Goal: Task Accomplishment & Management: Complete application form

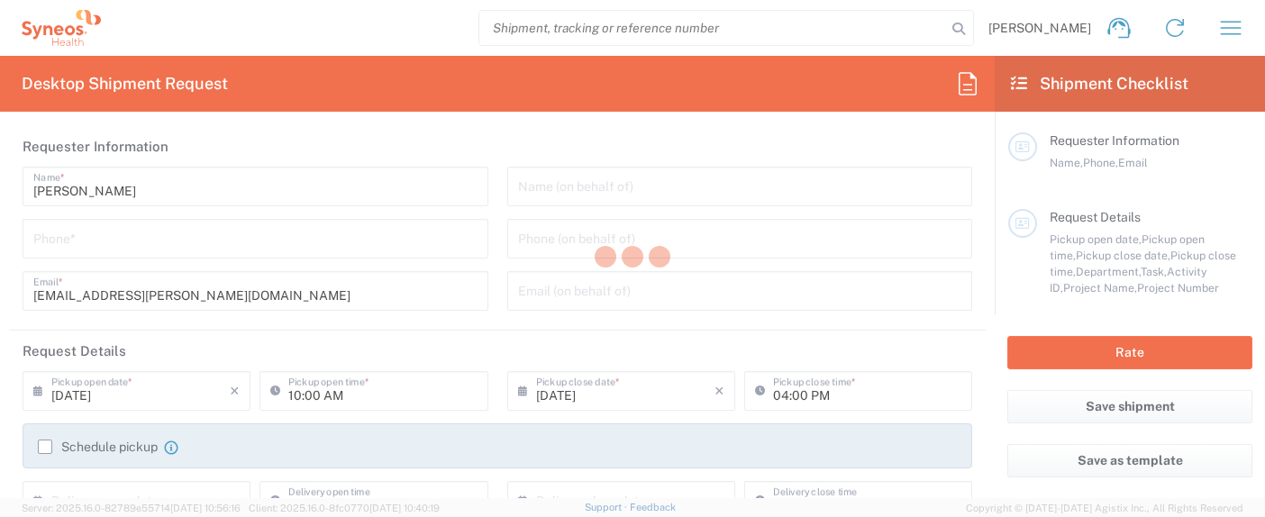
type input "3110"
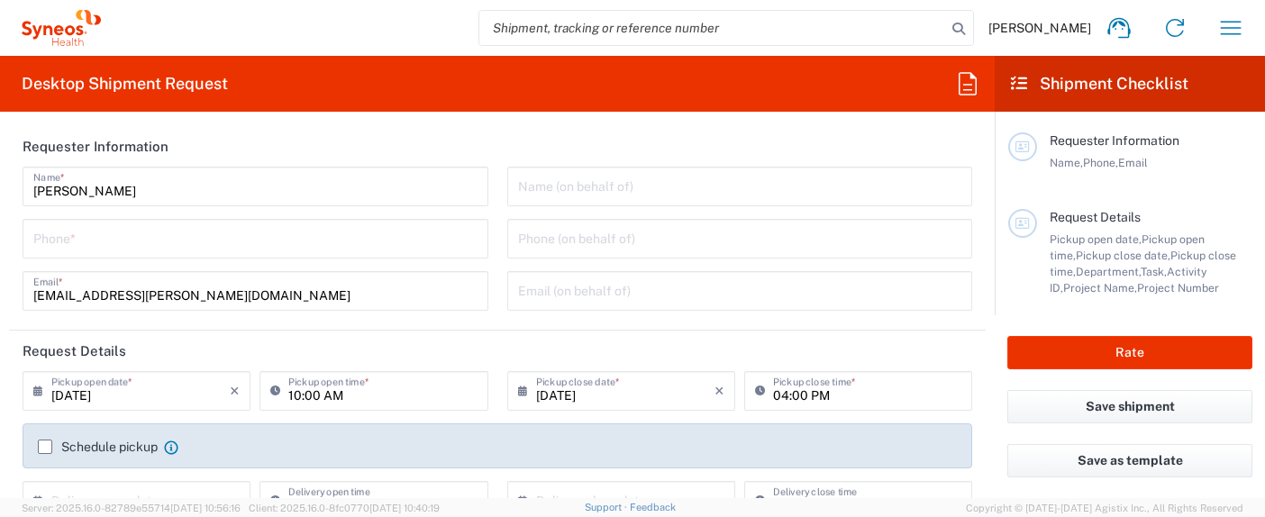
type input "Syneos Health, LLC-[GEOGRAPHIC_DATA] [GEOGRAPHIC_DATA] [GEOGRAPHIC_DATA]"
click at [314, 250] on input "tel" at bounding box center [255, 238] width 444 height 32
type input "3162826515"
type input "3110 DEPARTMENTAL EXPENSE"
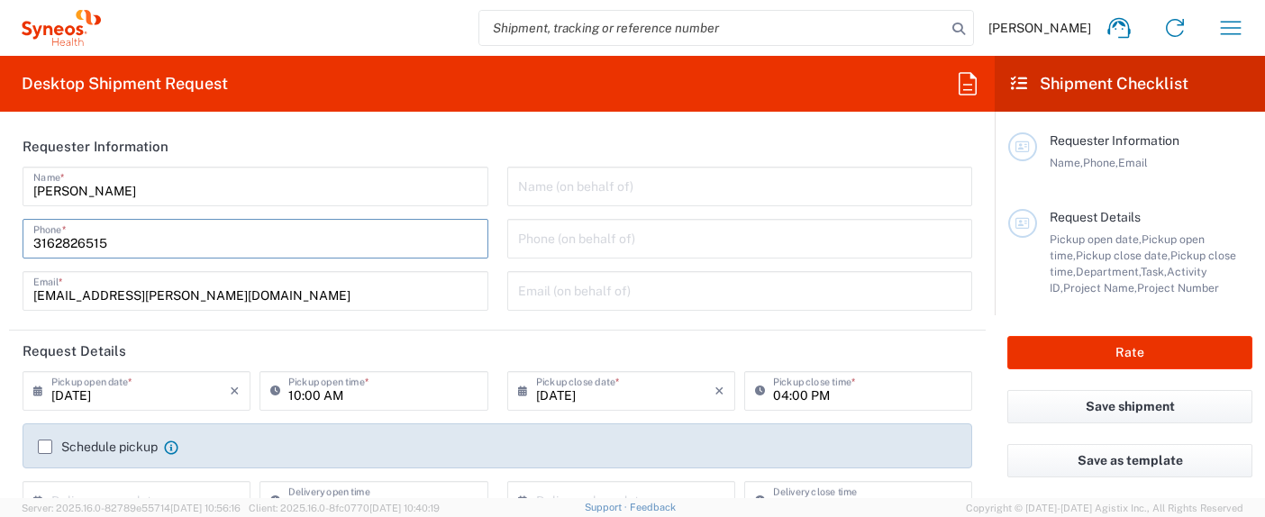
type input "Syneos Health"
type input "[PHONE_NUMBER]"
type input "Business (General)"
type input "[PERSON_NAME]"
type input "[STREET_ADDRESS]"
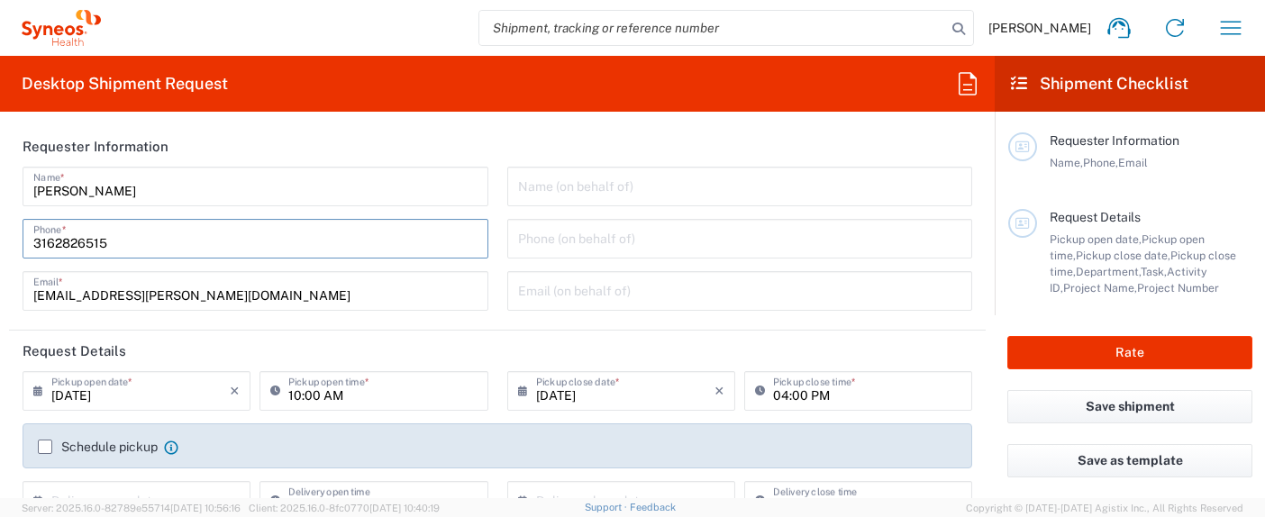
type input "Plainsboro"
type input "[US_STATE]"
type input "[GEOGRAPHIC_DATA]"
type input "08536"
type input "[PERSON_NAME]"
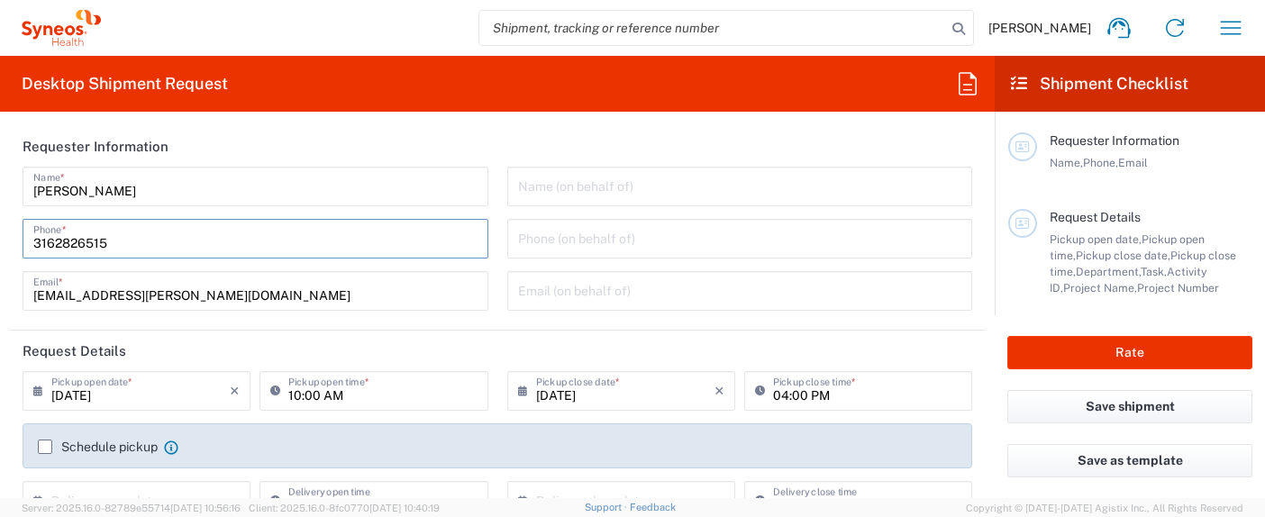
type input "3162826515"
type input "[EMAIL_ADDRESS][PERSON_NAME][DOMAIN_NAME]"
type input "Residential/Home"
type input "Your Packaging"
type input "1"
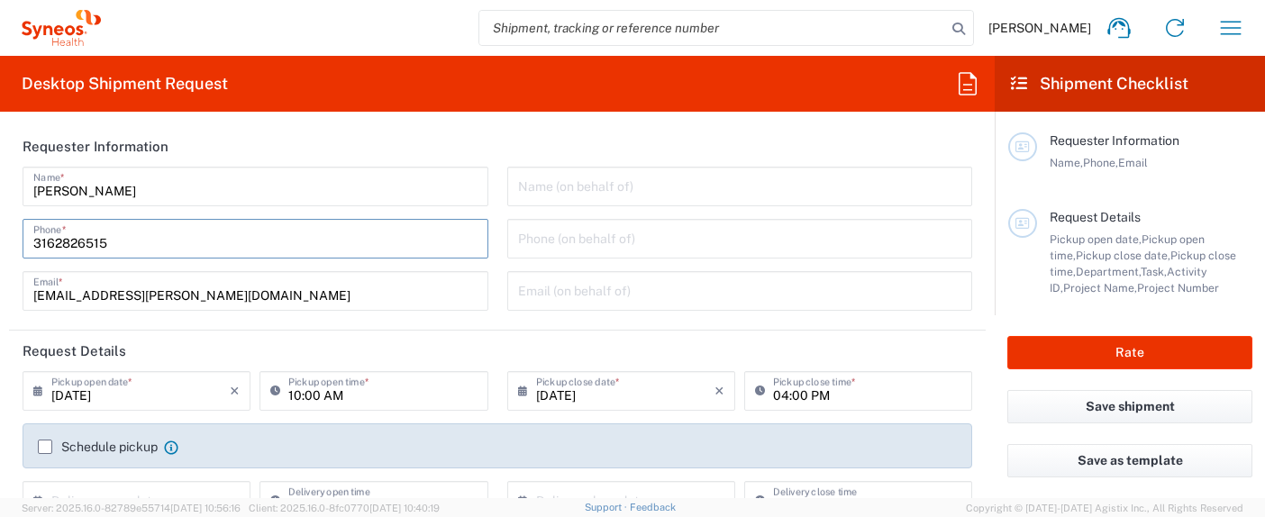
type input "23"
type input "6"
type input "18"
type input "in"
type input "11"
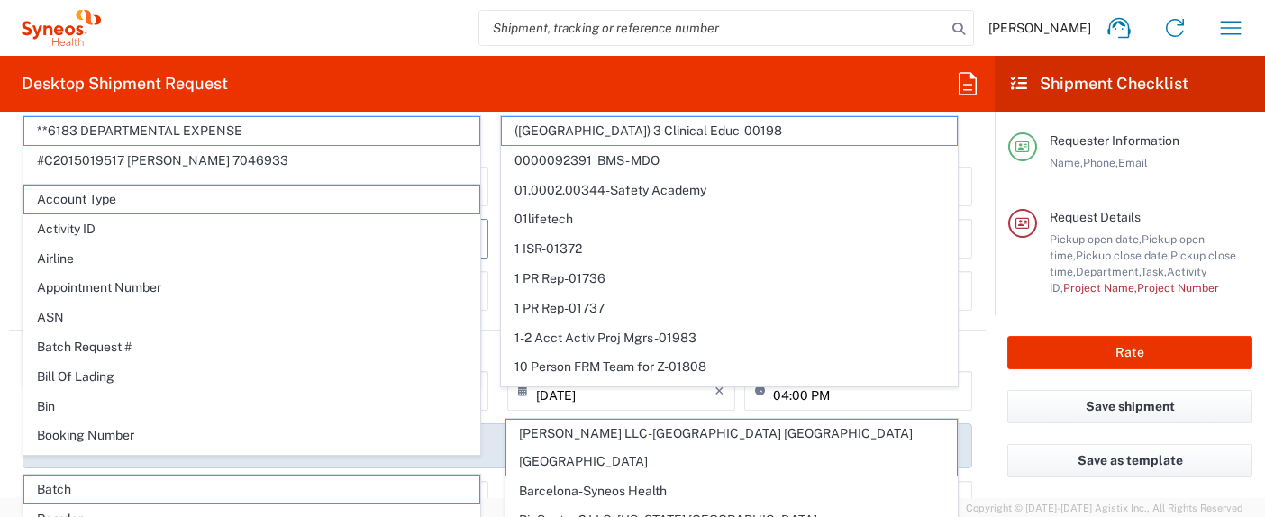
scroll to position [198, 0]
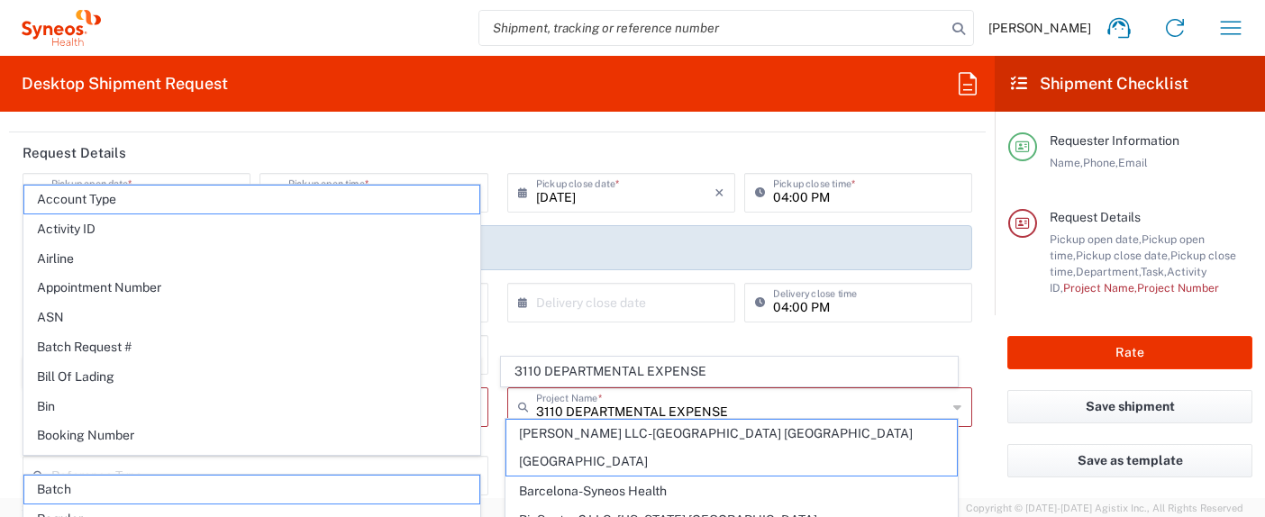
click at [498, 160] on header "Request Details" at bounding box center [497, 152] width 977 height 41
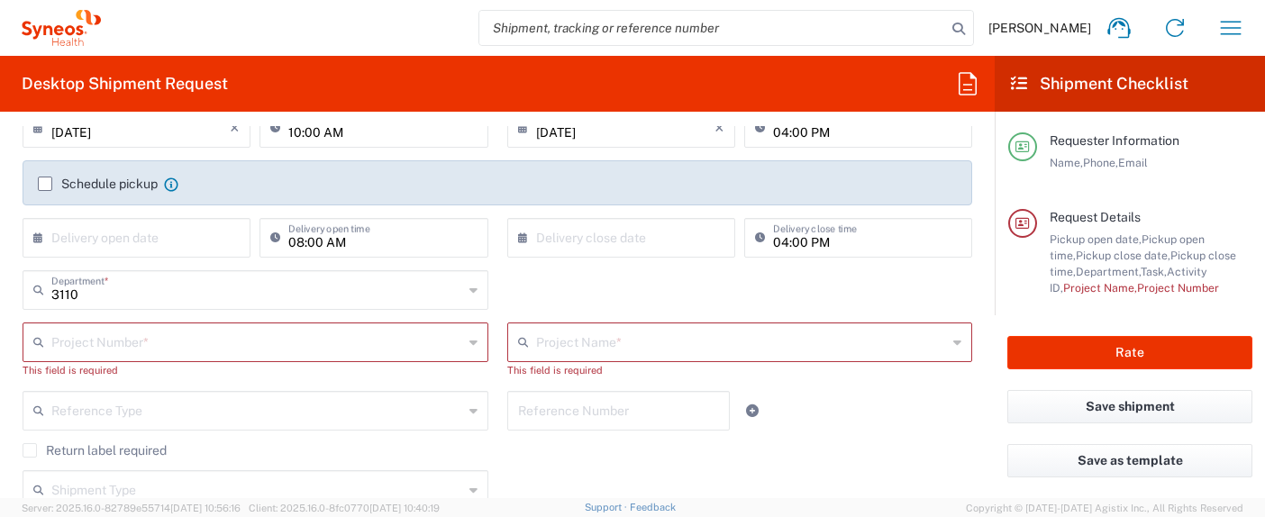
scroll to position [264, 0]
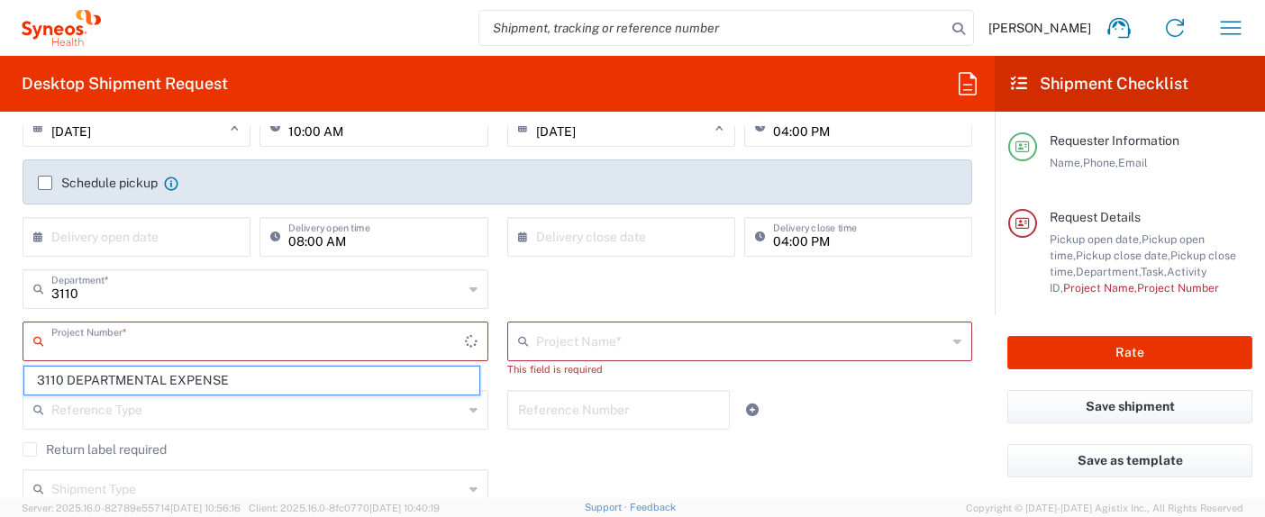
click at [220, 341] on input "text" at bounding box center [258, 340] width 414 height 32
click at [205, 374] on span "3110 DEPARTMENTAL EXPENSE" at bounding box center [251, 381] width 455 height 28
type input "3110 DEPARTMENTAL EXPENSE"
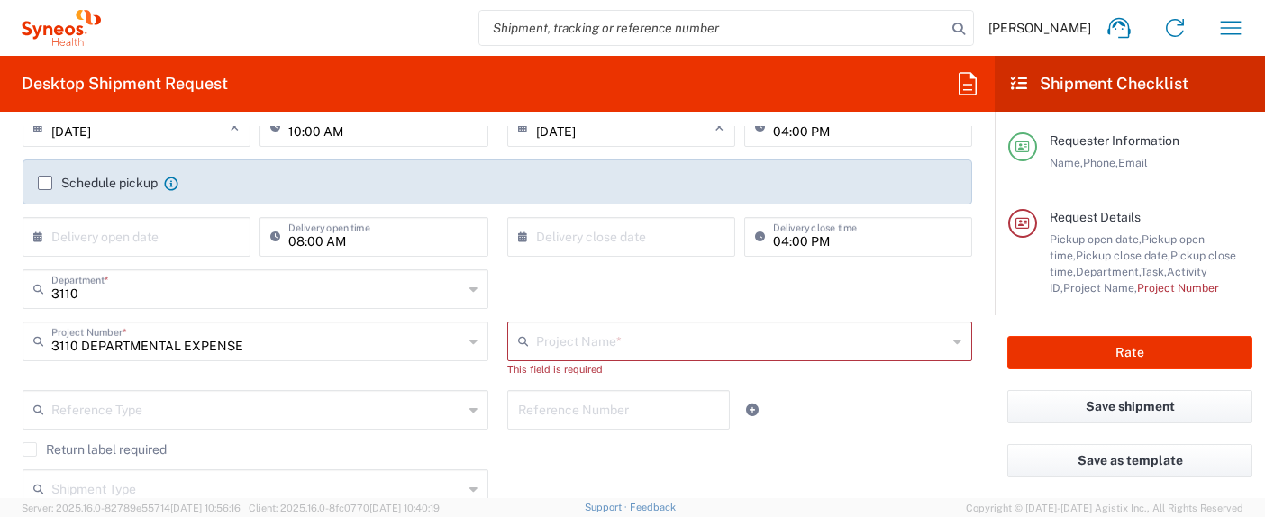
type input "3110 DEPARTMENTAL EXPENSE"
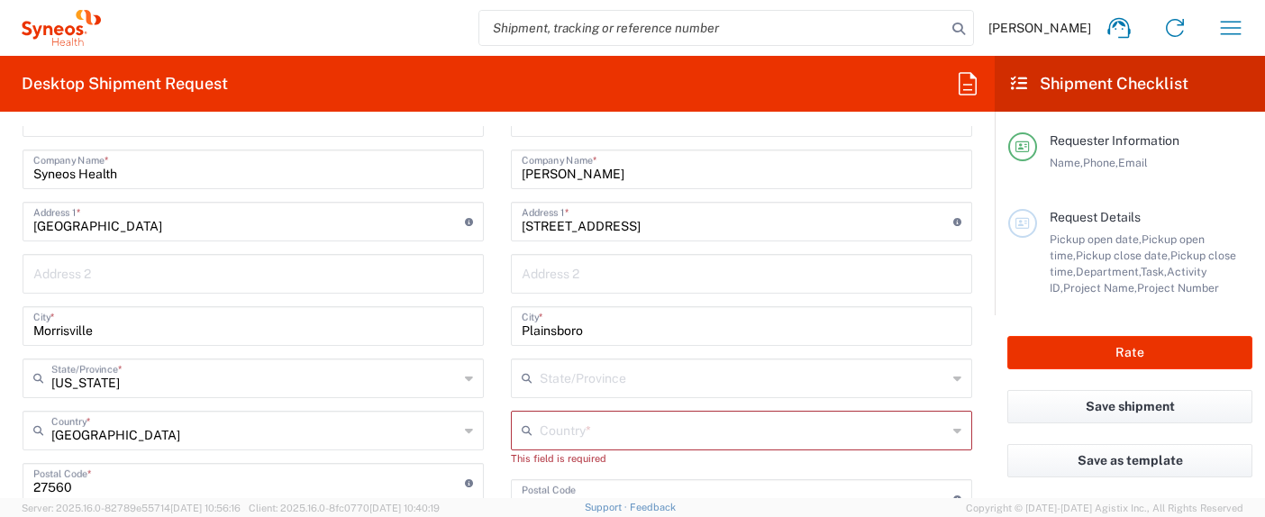
scroll to position [781, 0]
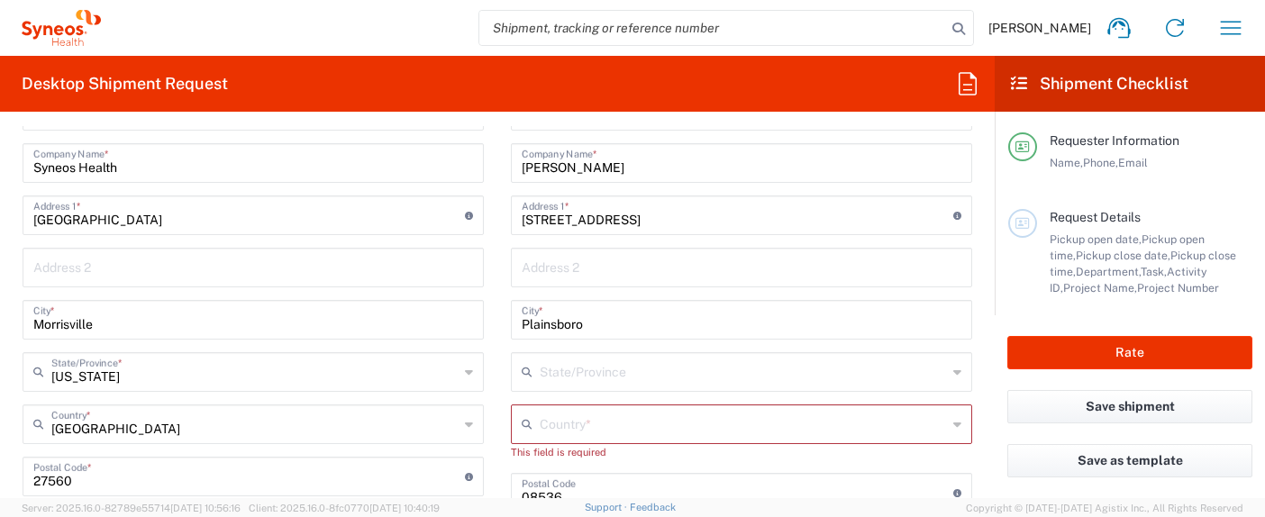
click at [588, 414] on input "text" at bounding box center [743, 423] width 407 height 32
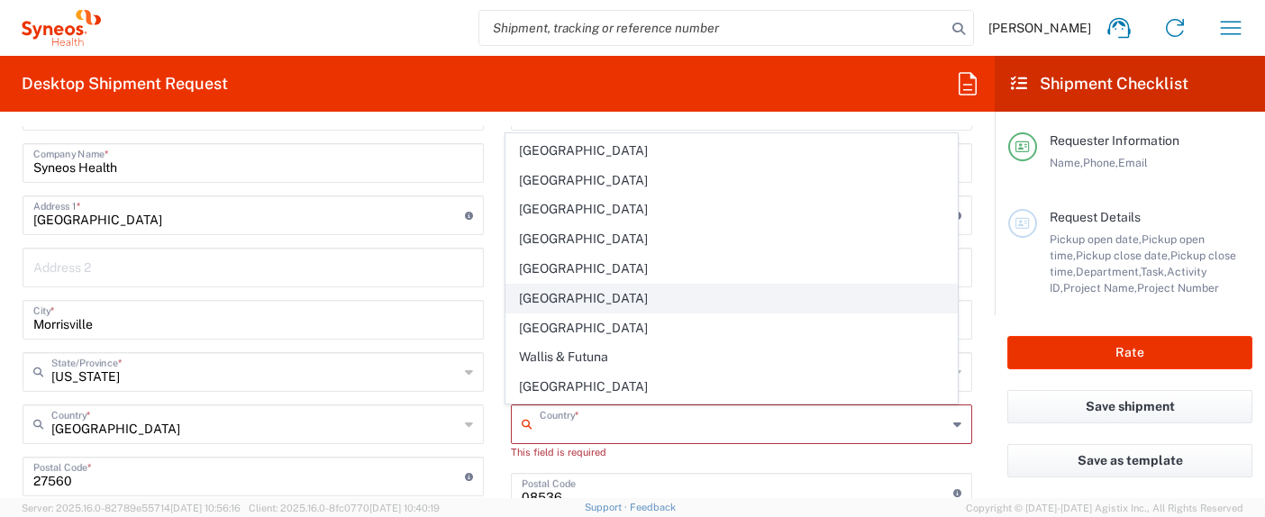
scroll to position [6998, 0]
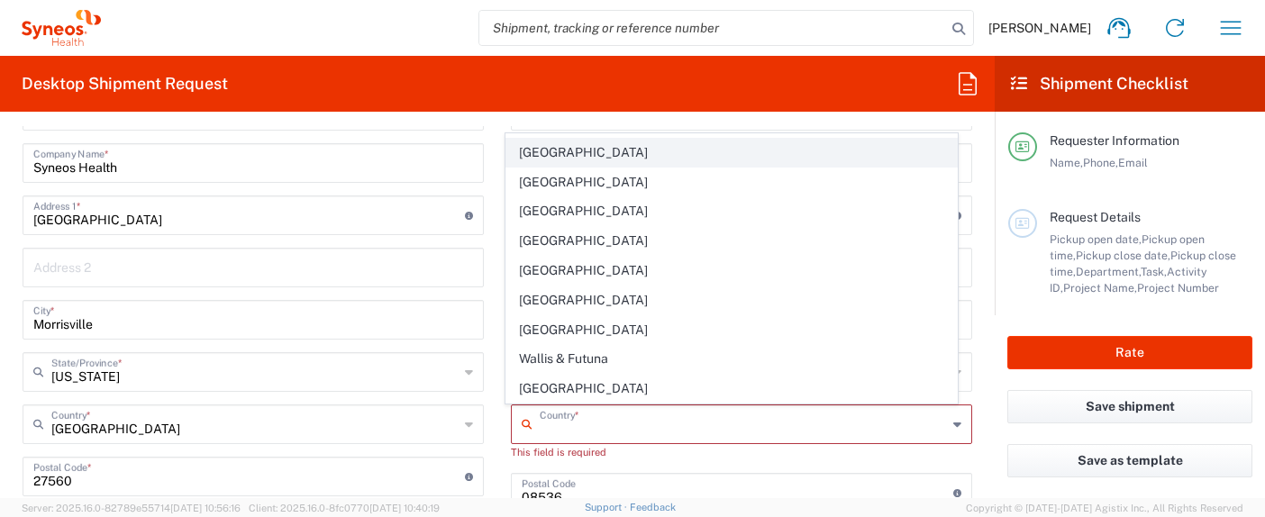
click at [593, 147] on span "[GEOGRAPHIC_DATA]" at bounding box center [731, 153] width 451 height 28
type input "[GEOGRAPHIC_DATA]"
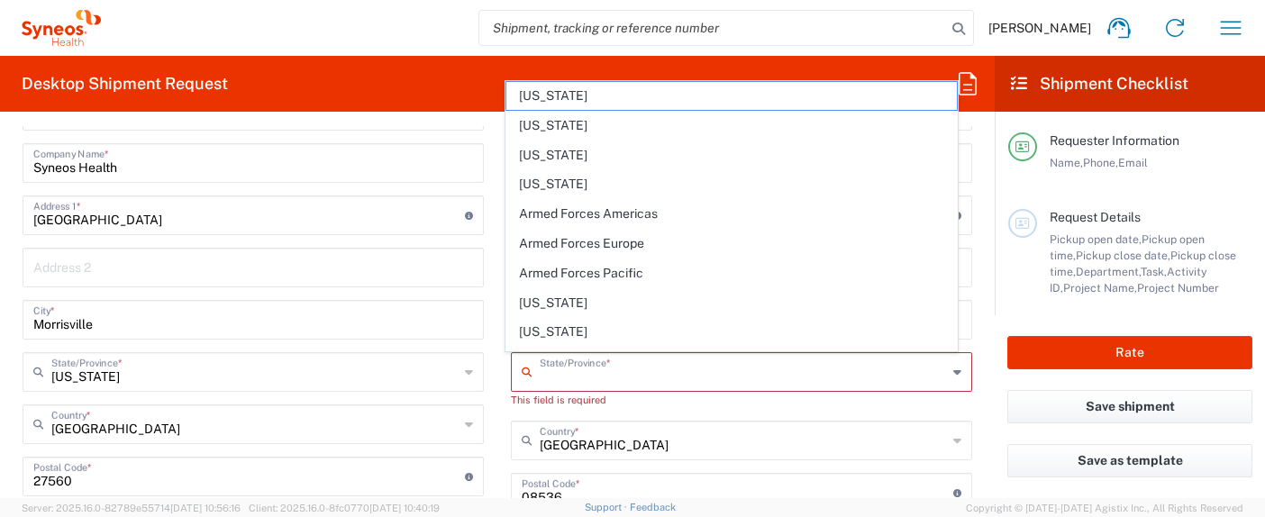
click at [622, 380] on input "text" at bounding box center [743, 371] width 407 height 32
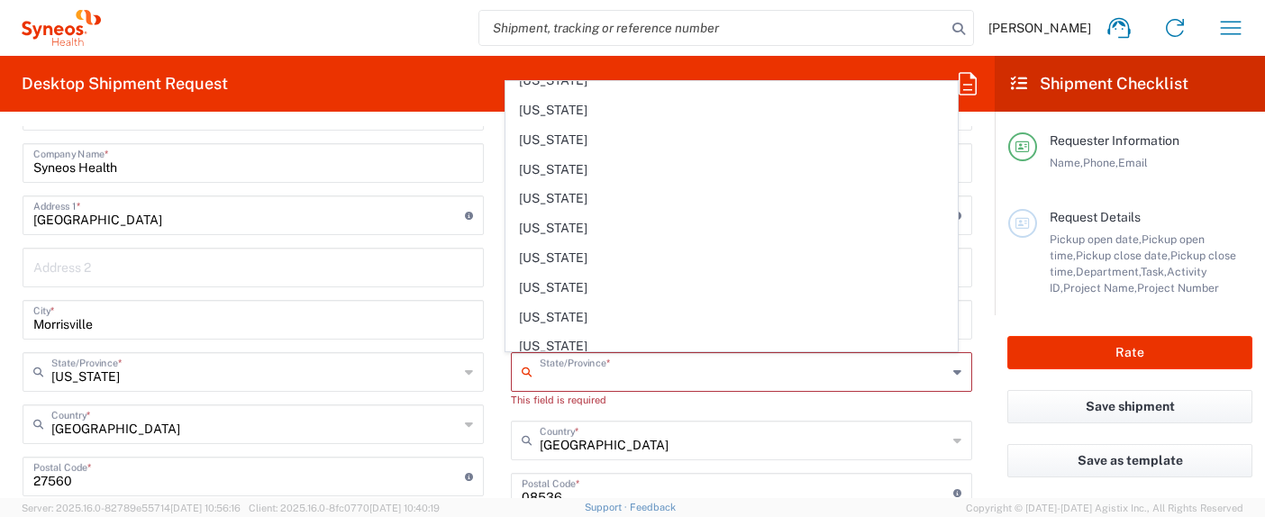
scroll to position [730, 0]
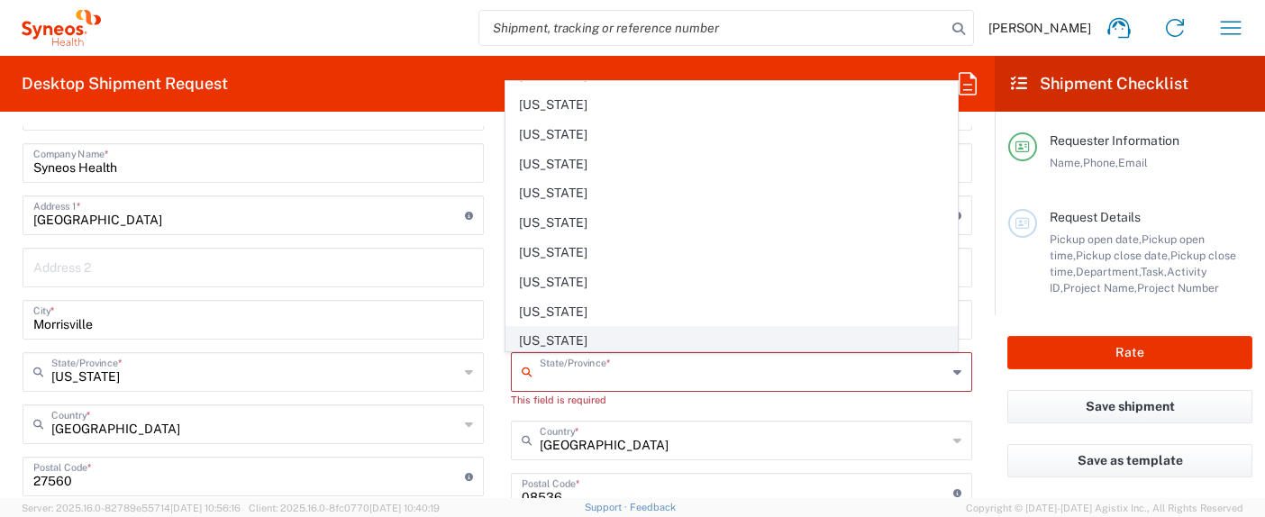
click at [680, 345] on span "[US_STATE]" at bounding box center [731, 341] width 451 height 28
type input "[US_STATE]"
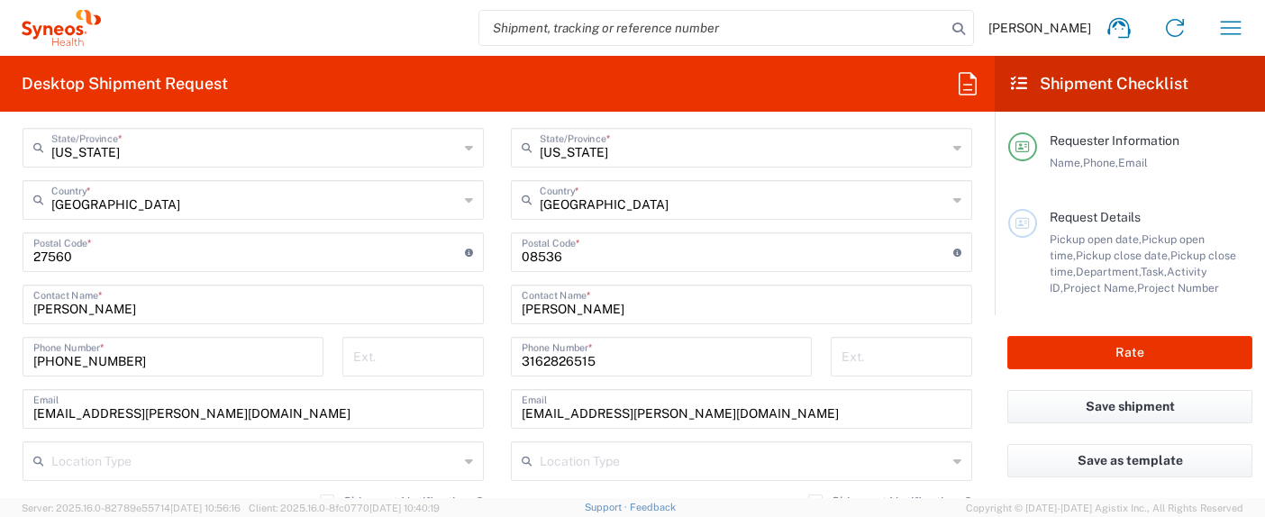
scroll to position [1006, 0]
click at [158, 304] on input "[PERSON_NAME]" at bounding box center [253, 302] width 440 height 32
type input "[PERSON_NAME]"
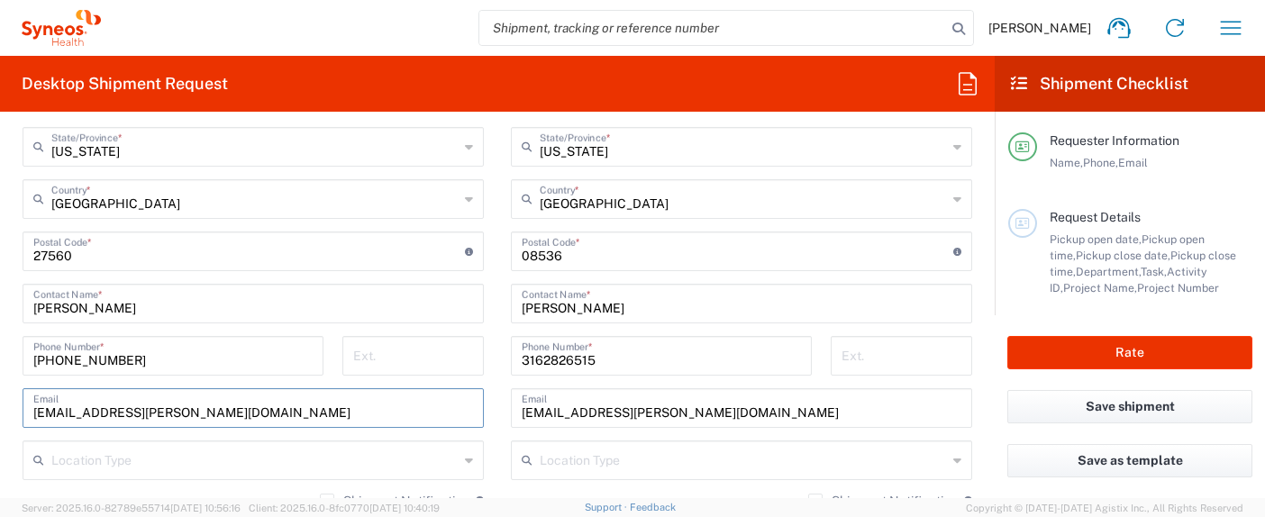
click at [324, 414] on input "[EMAIL_ADDRESS][PERSON_NAME][DOMAIN_NAME]" at bounding box center [253, 407] width 440 height 32
paste input "[PERSON_NAME][EMAIL_ADDRESS][DOMAIN_NAME]"
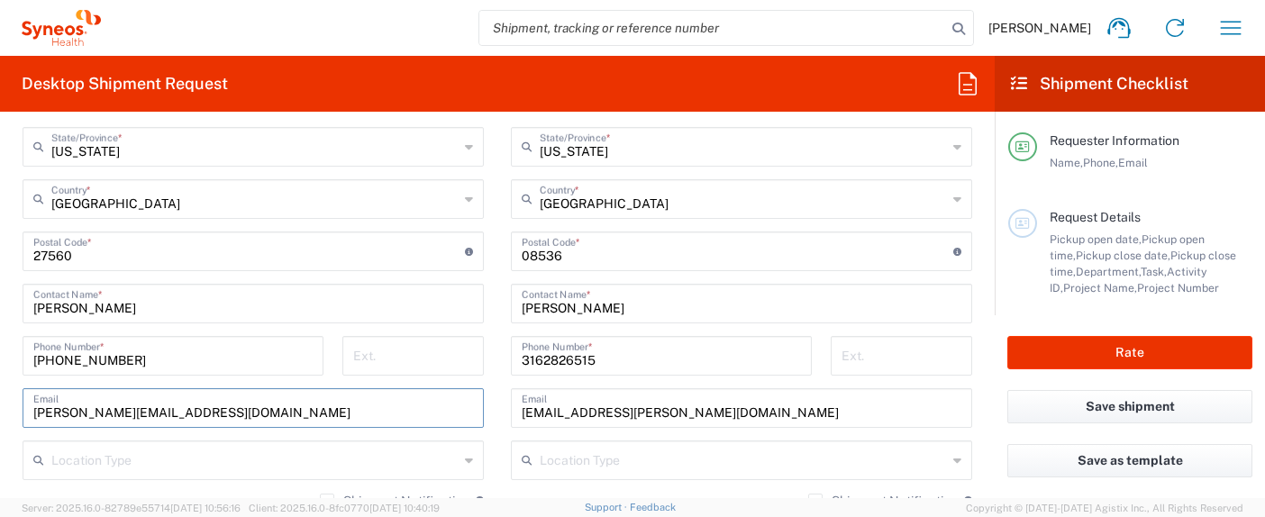
type input "[PERSON_NAME][EMAIL_ADDRESS][DOMAIN_NAME]"
click at [497, 434] on main "Location [PERSON_NAME] LLC-[GEOGRAPHIC_DATA] [GEOGRAPHIC_DATA] [GEOGRAPHIC_DATA…" at bounding box center [741, 244] width 488 height 757
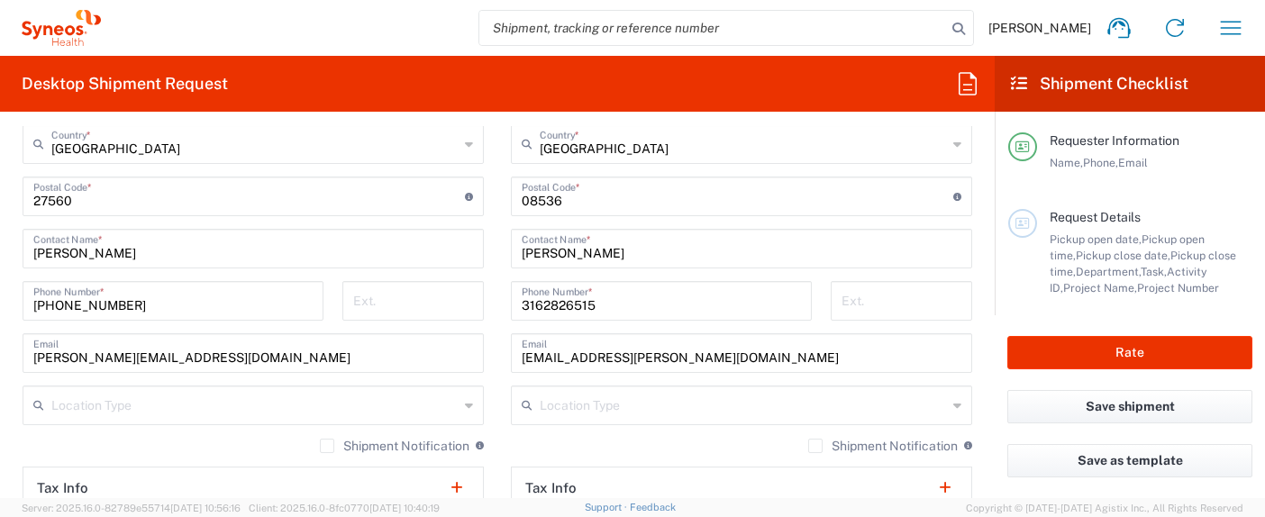
scroll to position [1063, 0]
click at [272, 407] on input "text" at bounding box center [254, 402] width 407 height 32
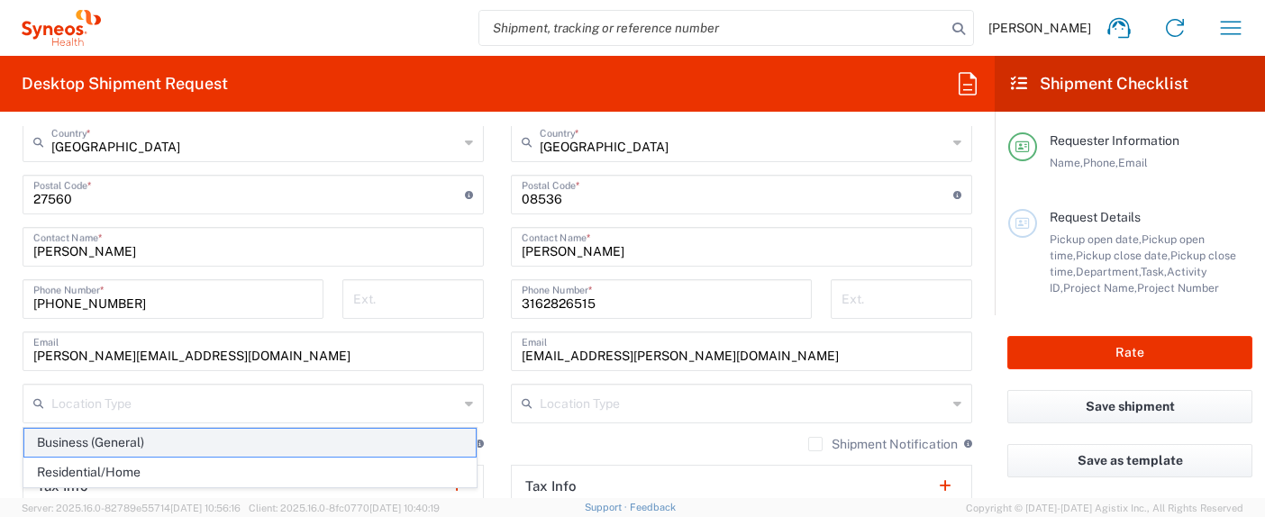
click at [138, 436] on span "Business (General)" at bounding box center [249, 443] width 451 height 28
type input "Business (General)"
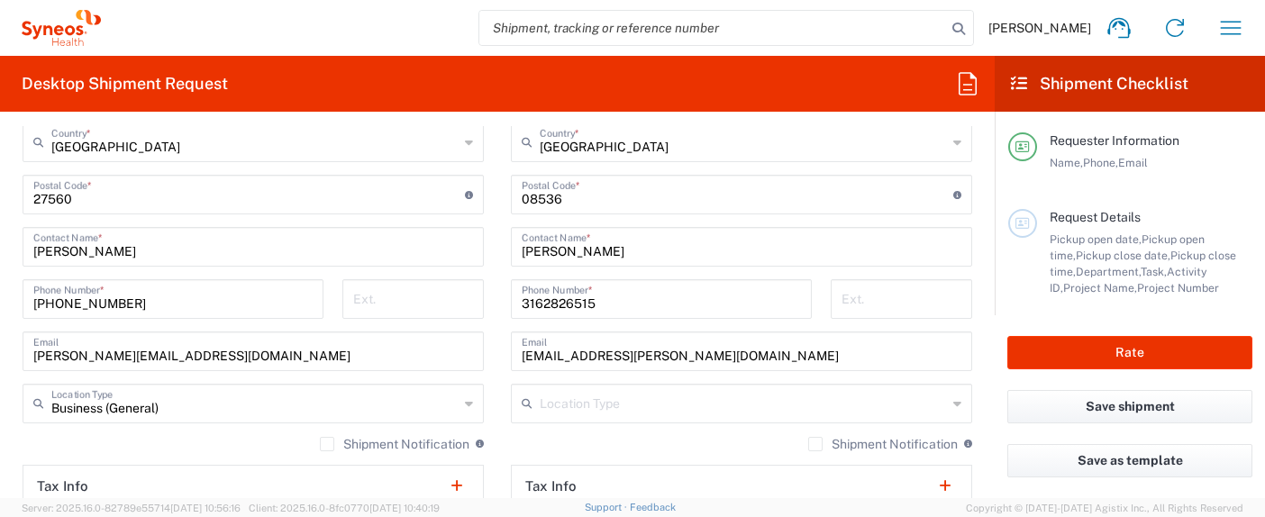
click at [622, 402] on input "text" at bounding box center [743, 402] width 407 height 32
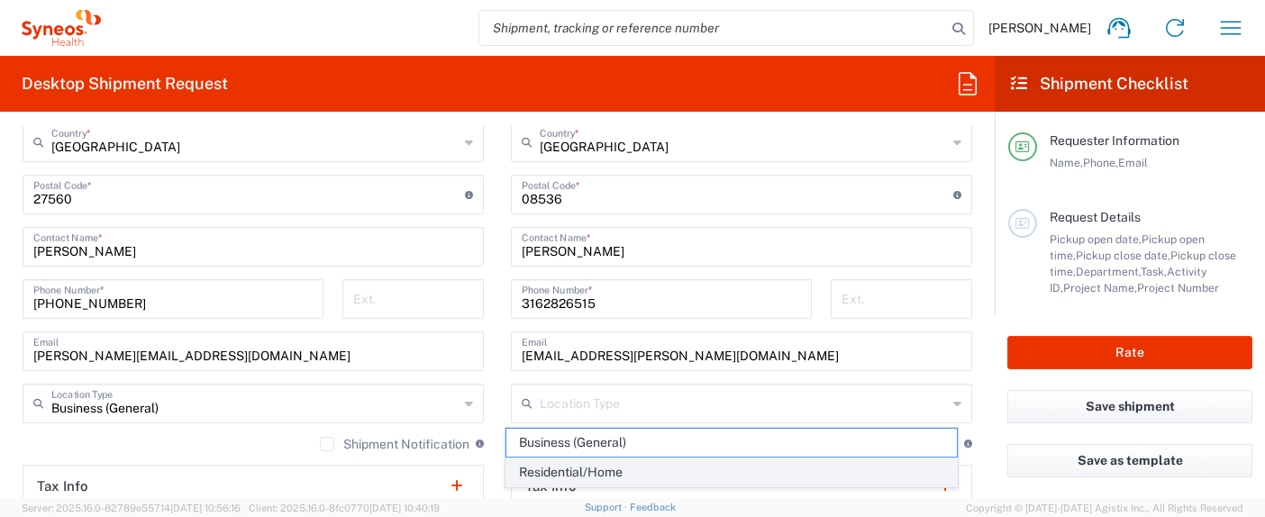
click at [594, 471] on span "Residential/Home" at bounding box center [731, 473] width 451 height 28
type input "Residential/Home"
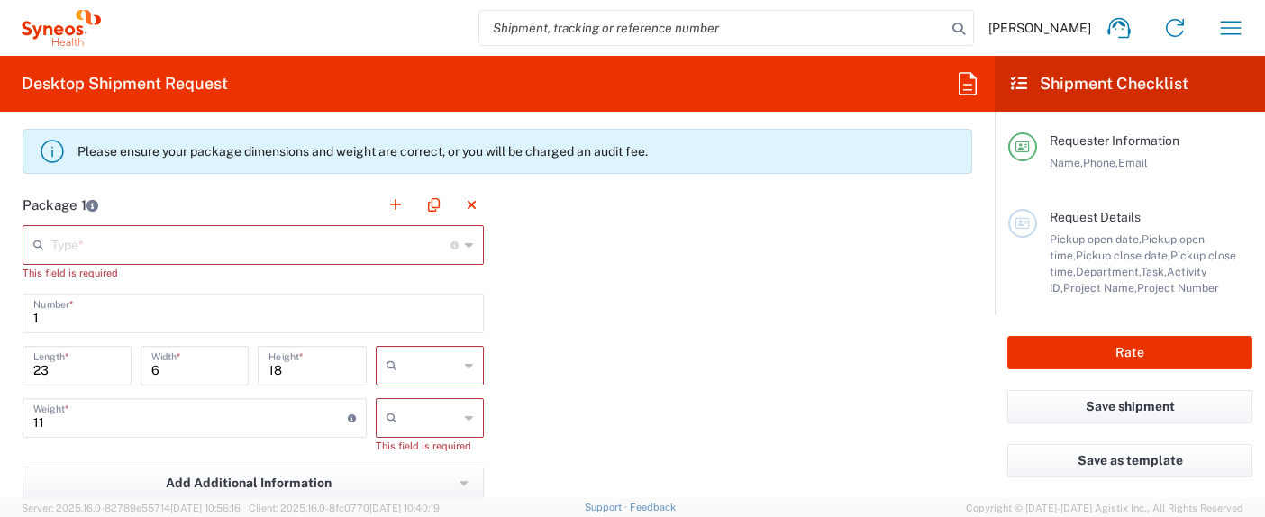
scroll to position [1549, 0]
click at [361, 238] on input "text" at bounding box center [250, 243] width 399 height 32
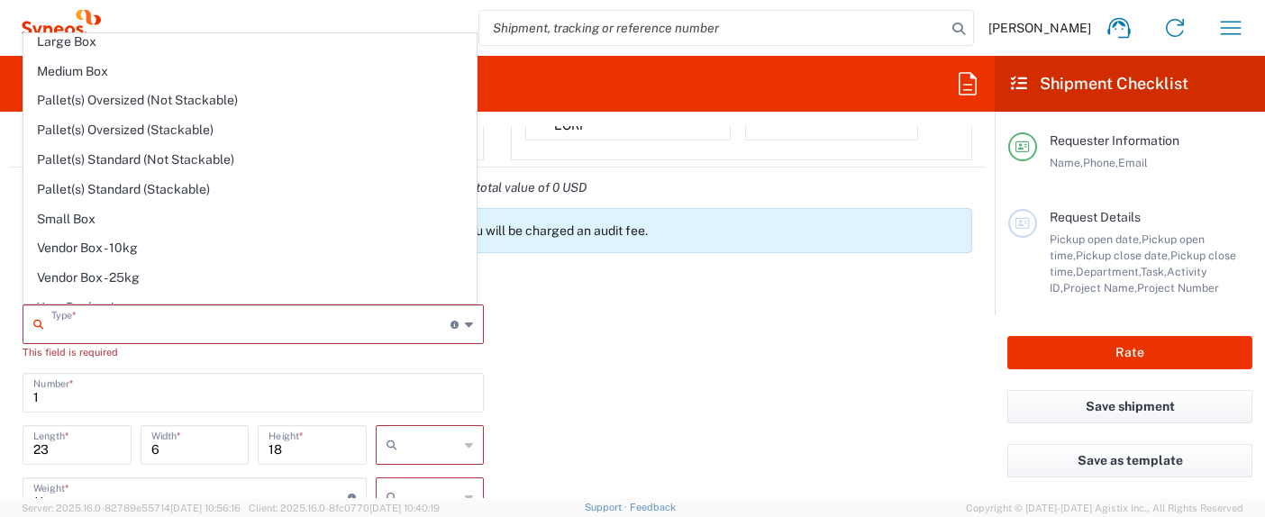
scroll to position [55, 0]
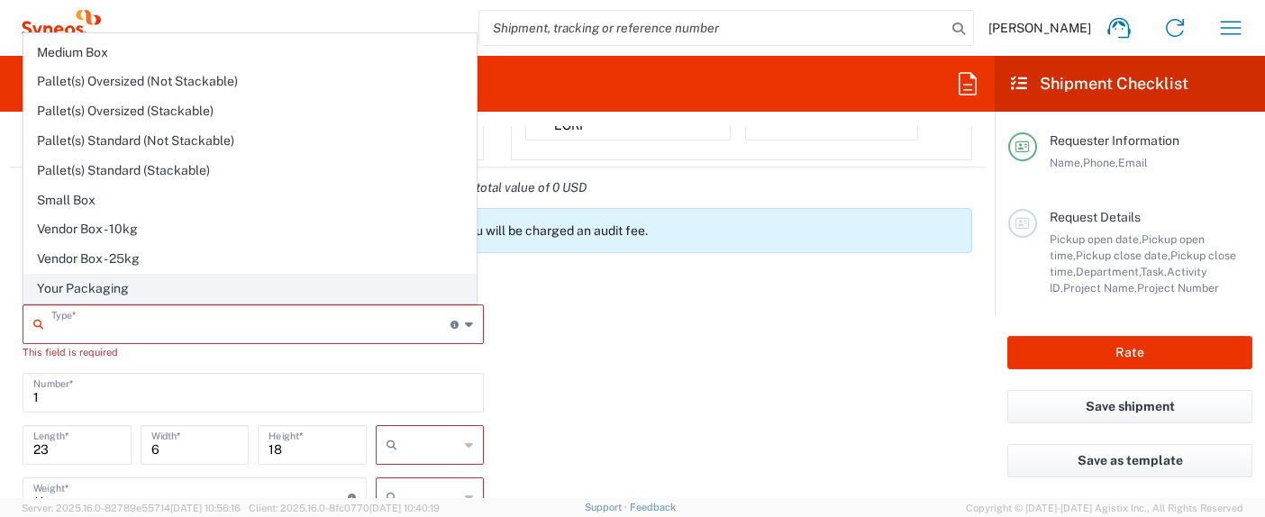
click at [335, 301] on span "Your Packaging" at bounding box center [249, 289] width 451 height 28
type input "Your Packaging"
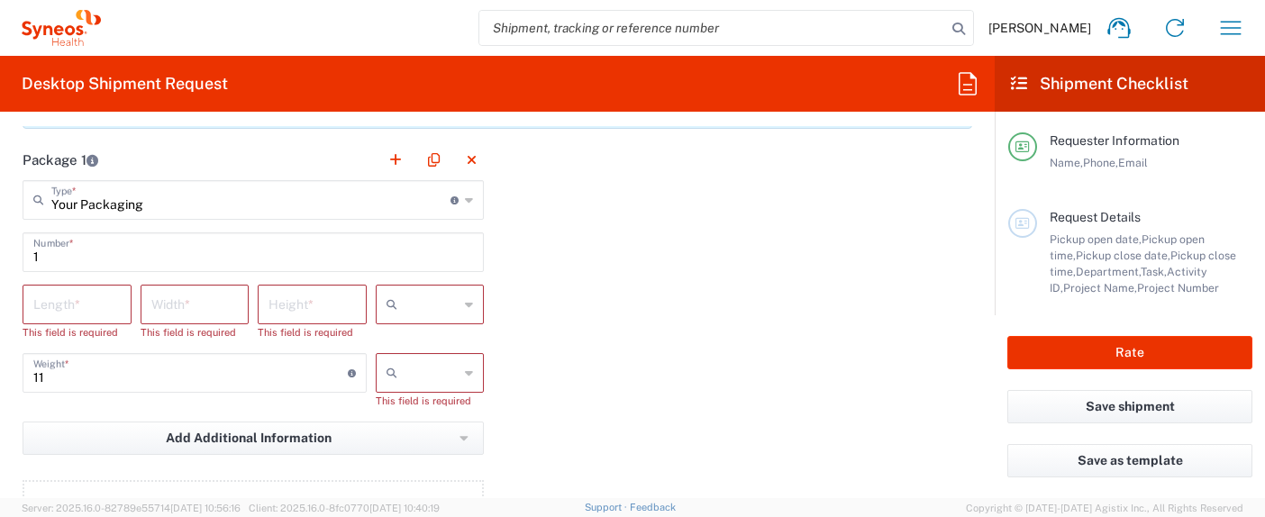
scroll to position [1596, 0]
click at [44, 286] on input "number" at bounding box center [76, 300] width 87 height 32
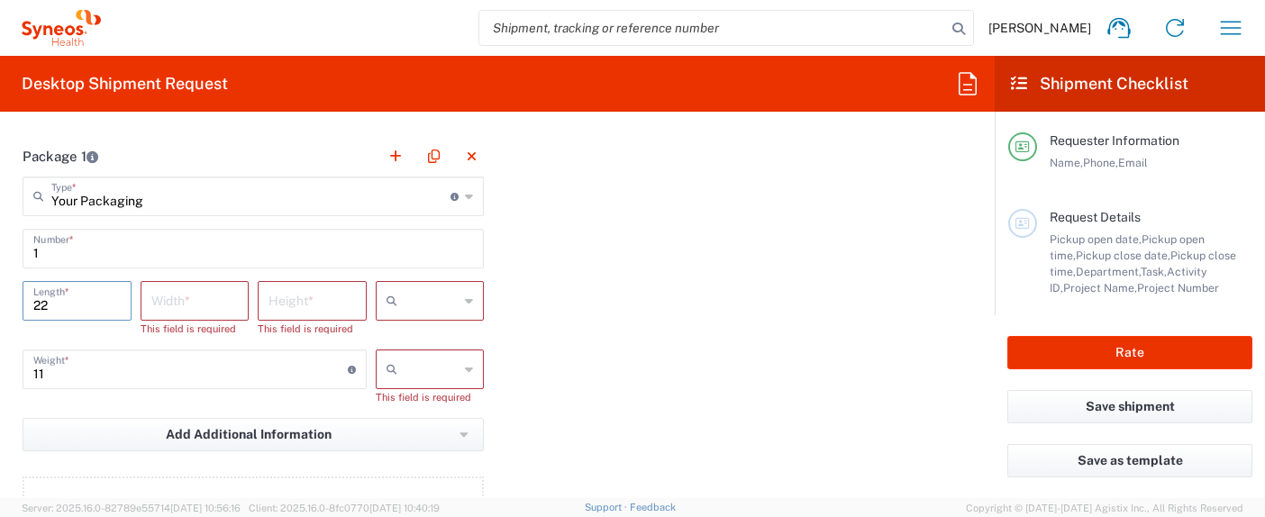
type input "22"
click at [192, 296] on input "number" at bounding box center [194, 300] width 87 height 32
type input "15"
click at [289, 307] on input "number" at bounding box center [311, 300] width 87 height 32
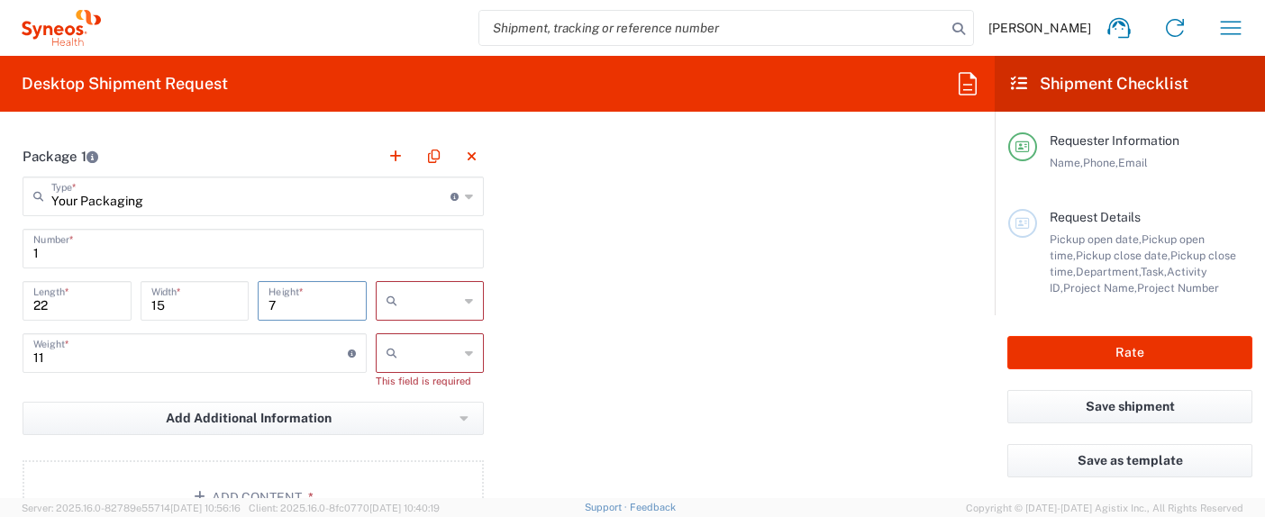
type input "7"
click at [418, 304] on input "text" at bounding box center [432, 300] width 55 height 29
click at [407, 395] on span "in" at bounding box center [424, 400] width 104 height 28
type input "in"
click at [259, 350] on input "11" at bounding box center [190, 352] width 314 height 32
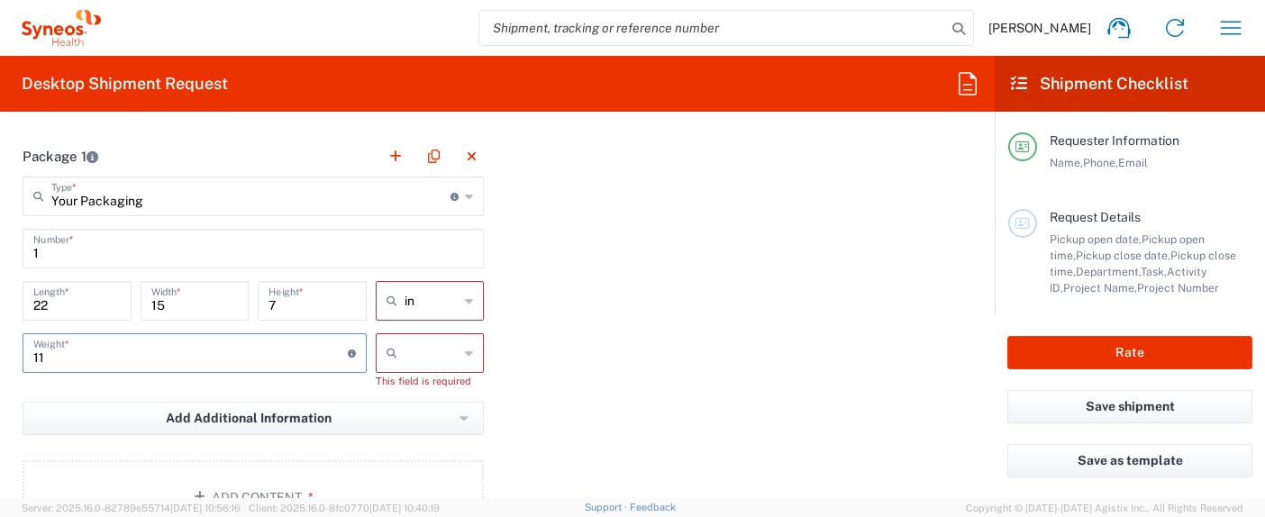
type input "1"
type input "5.45"
click at [428, 359] on input "text" at bounding box center [432, 353] width 55 height 29
click at [415, 425] on span "lbs" at bounding box center [424, 422] width 104 height 28
type input "lbs"
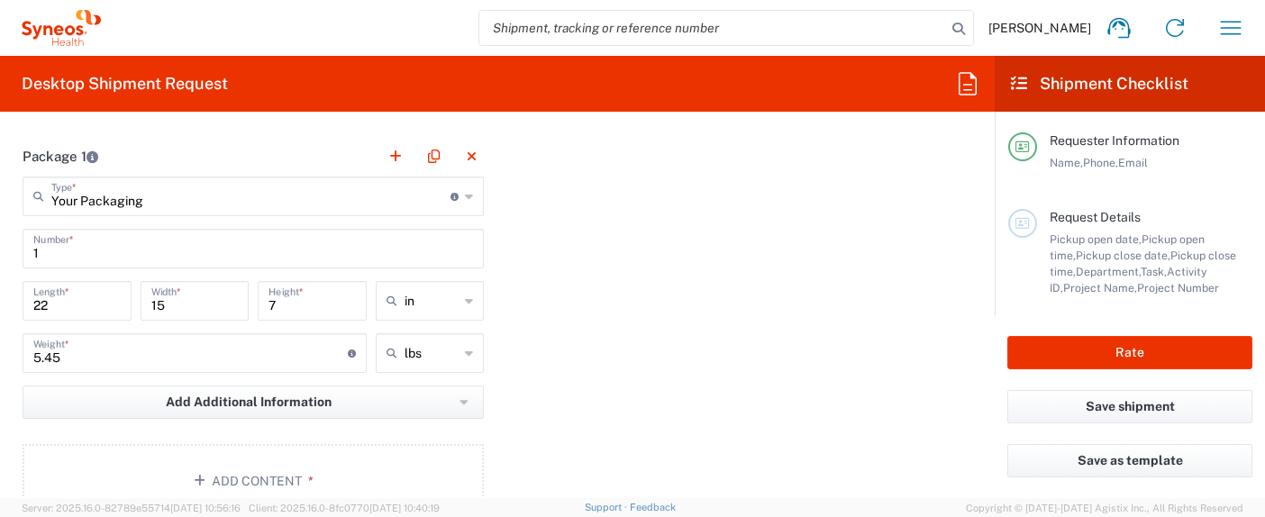
click at [650, 344] on div "Package 1 Your Packaging Type * Material used to package goods Envelope Large B…" at bounding box center [497, 333] width 977 height 395
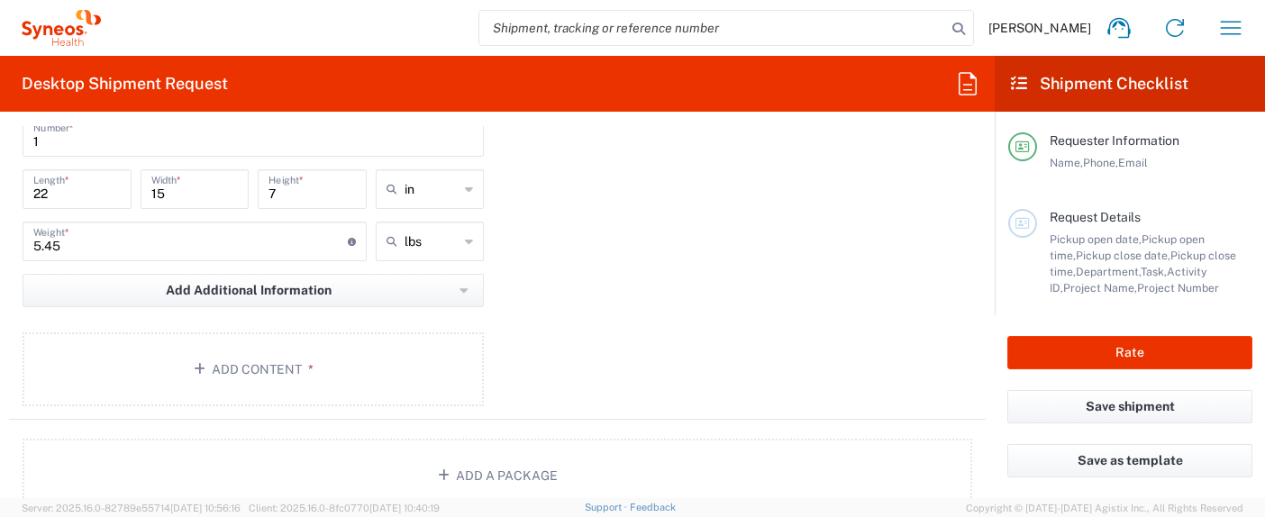
scroll to position [1708, 0]
click at [650, 344] on div "Package 1 Your Packaging Type * Material used to package goods Envelope Large B…" at bounding box center [497, 221] width 977 height 395
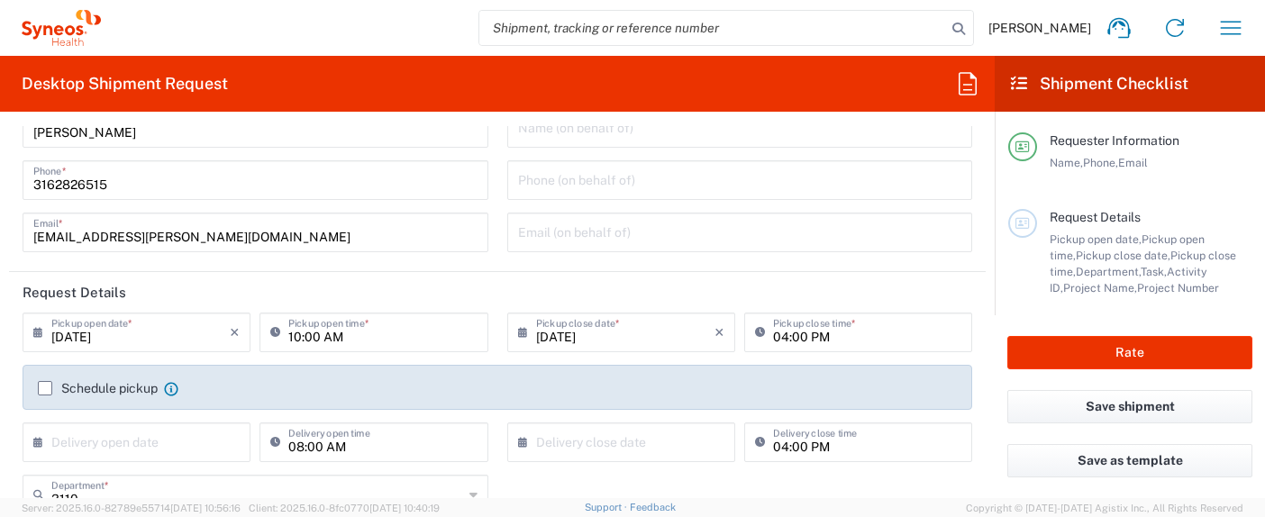
scroll to position [40, 0]
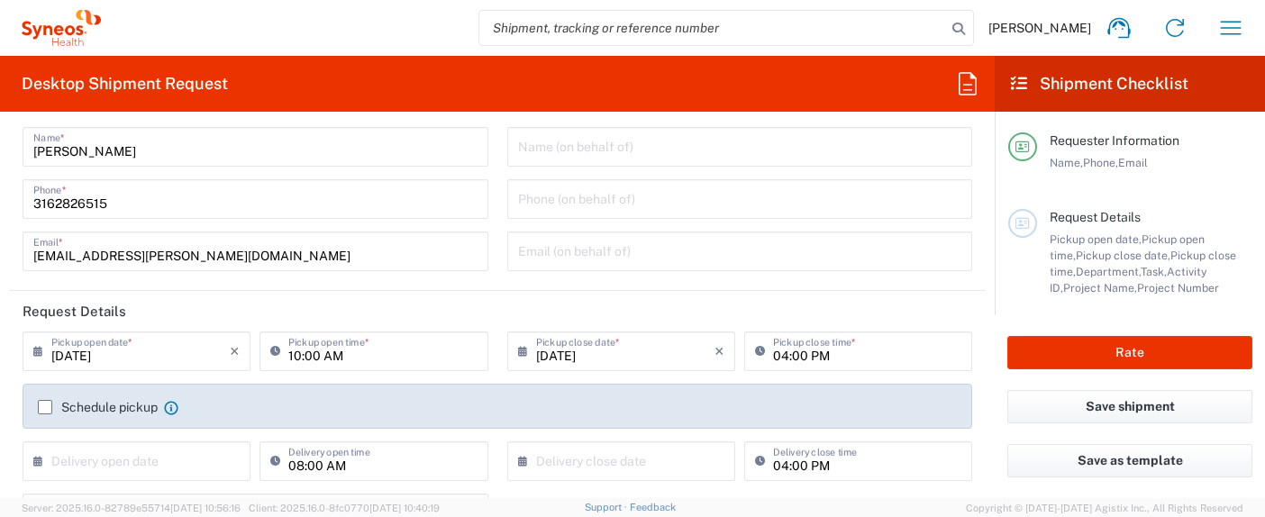
click at [177, 350] on input "[DATE]" at bounding box center [140, 350] width 178 height 32
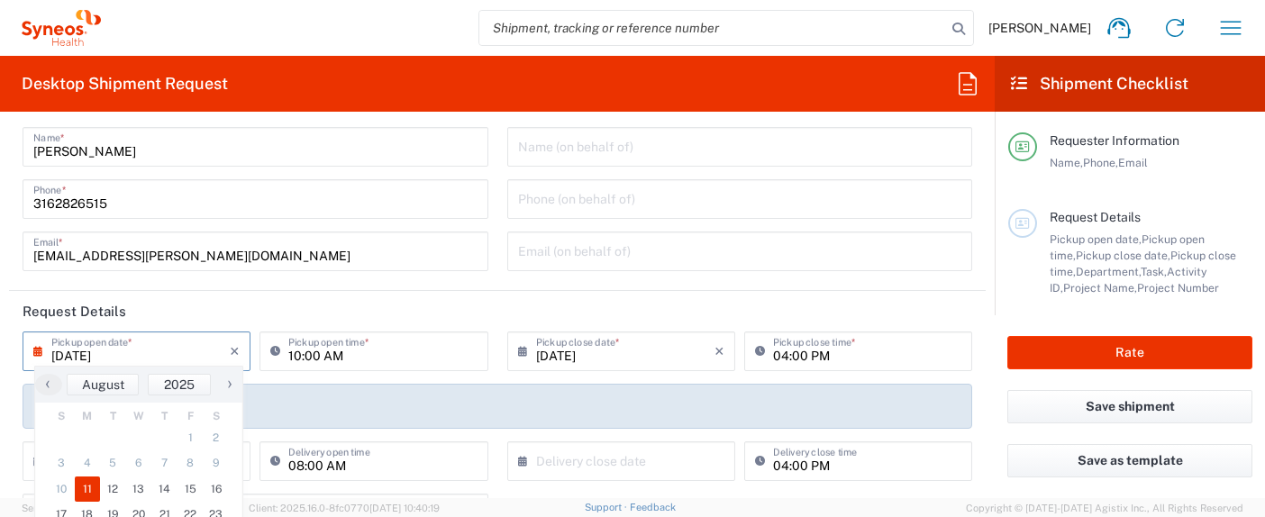
click at [375, 361] on input "10:00 AM" at bounding box center [382, 350] width 188 height 32
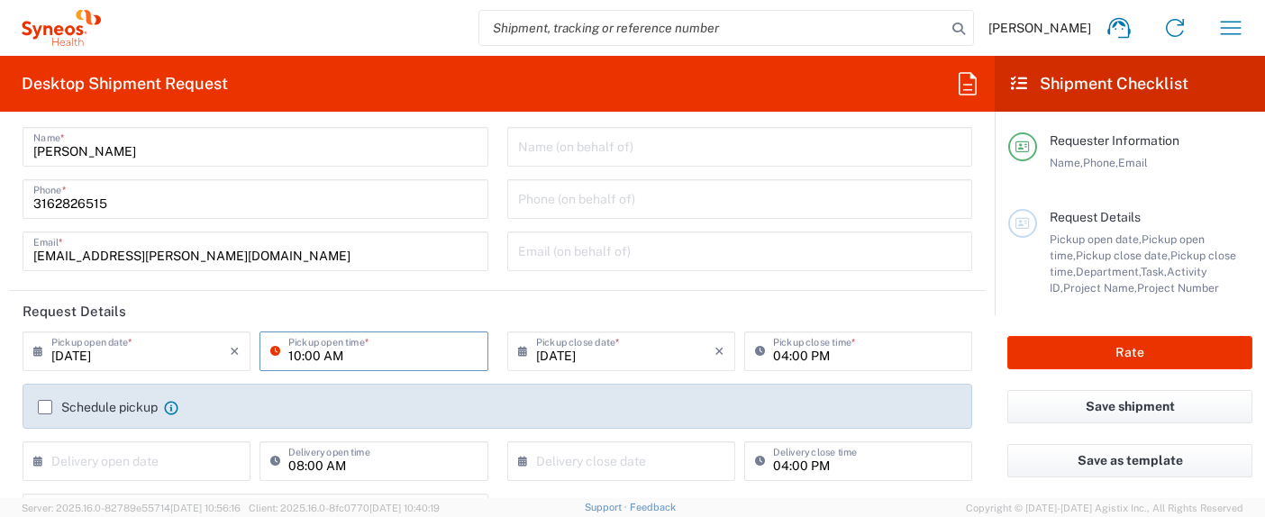
click at [627, 359] on input "[DATE]" at bounding box center [625, 350] width 178 height 32
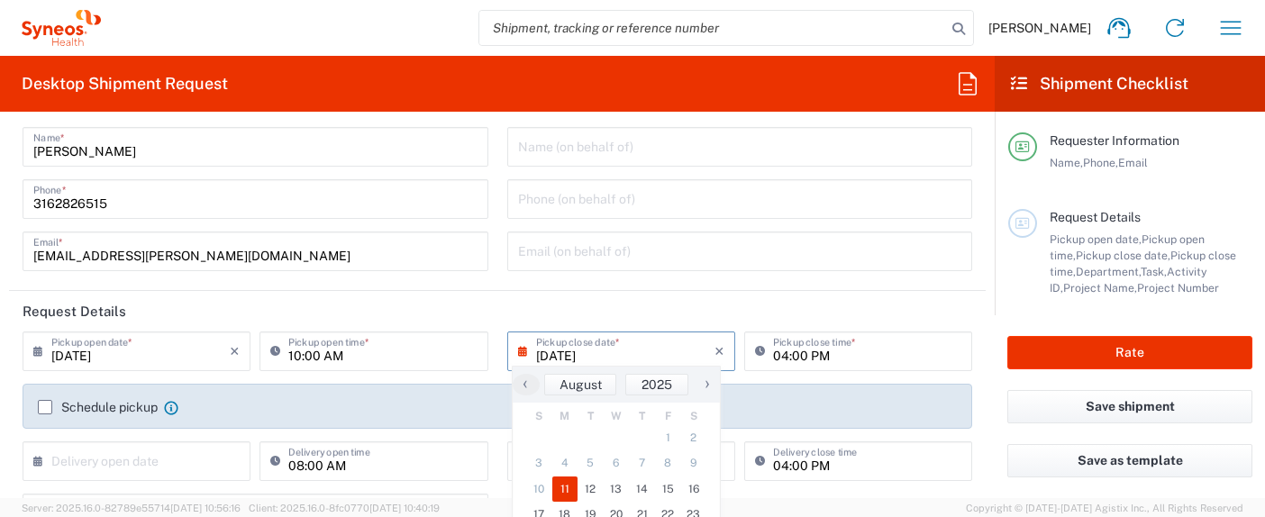
click at [843, 366] on div "04:00 PM Pickup close time *" at bounding box center [858, 352] width 228 height 40
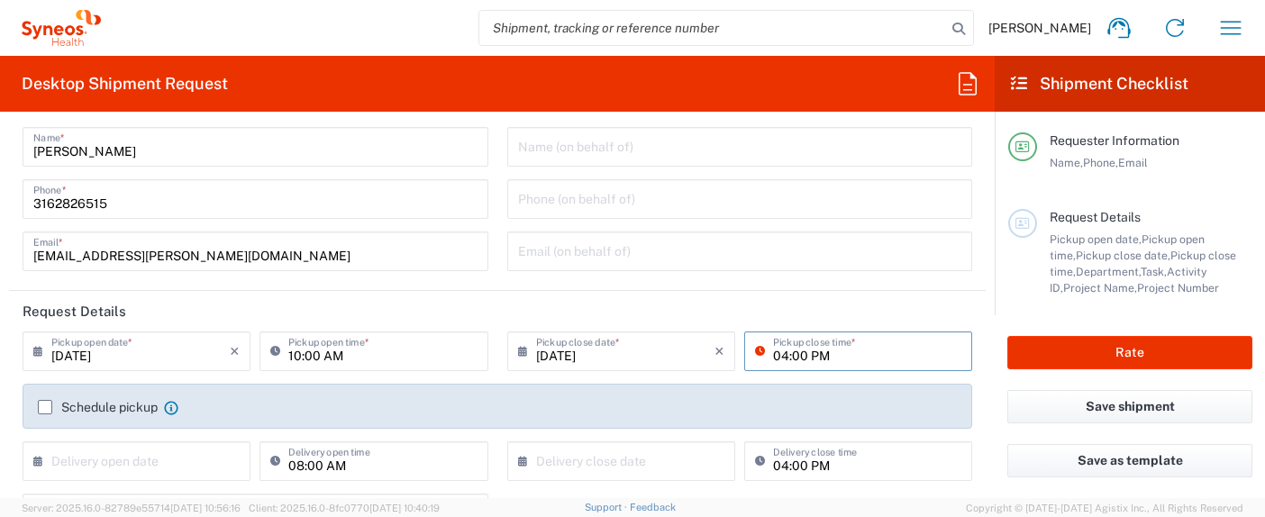
click at [939, 305] on header "Request Details" at bounding box center [497, 311] width 977 height 41
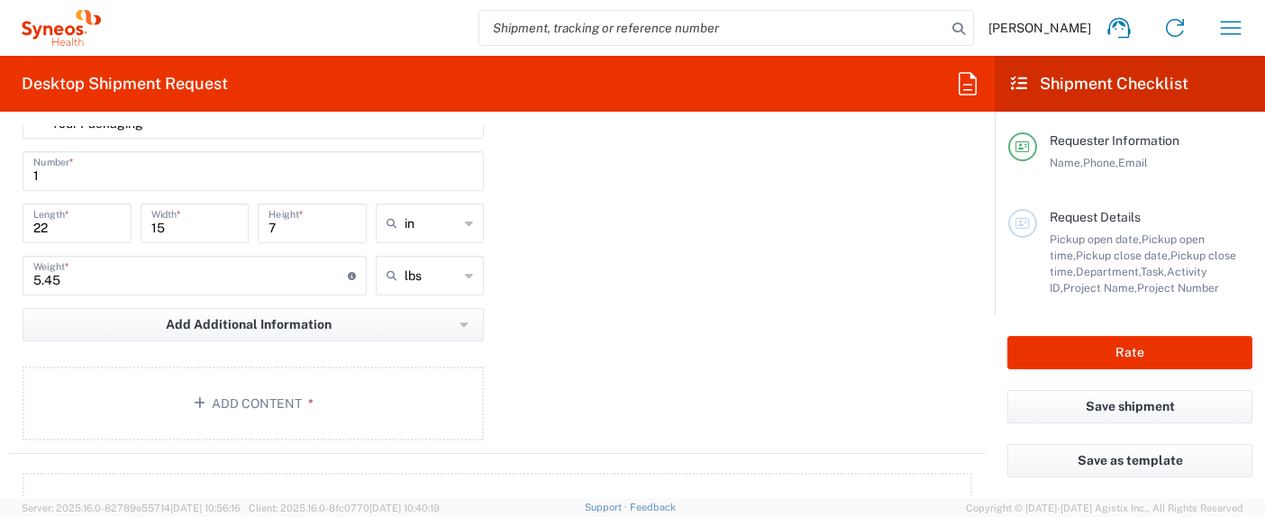
scroll to position [1675, 0]
click at [265, 392] on button "Add Content *" at bounding box center [253, 403] width 461 height 74
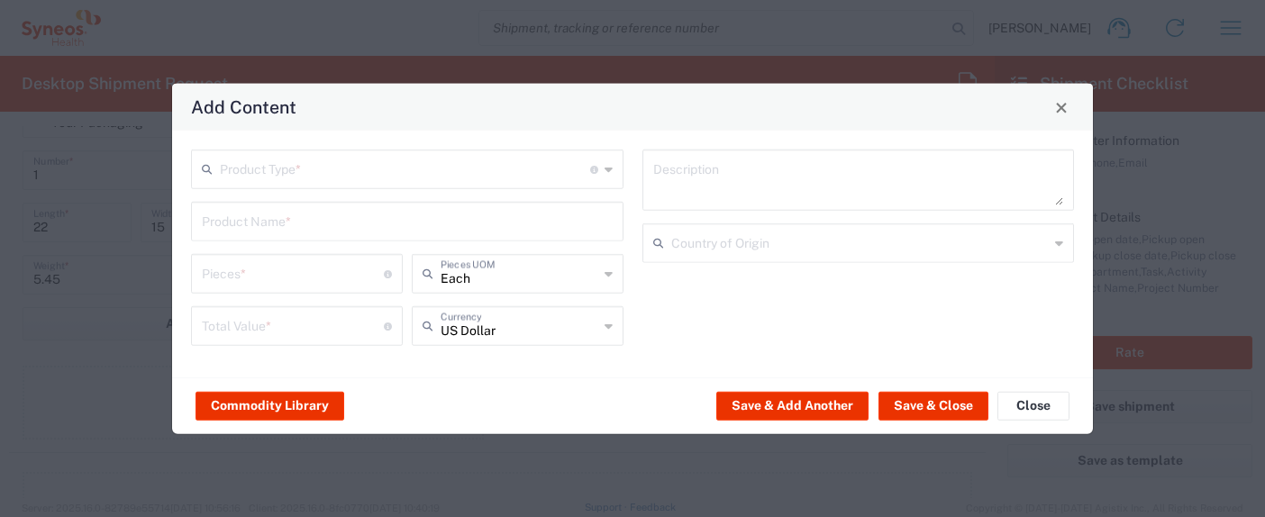
click at [421, 165] on input "text" at bounding box center [405, 168] width 370 height 32
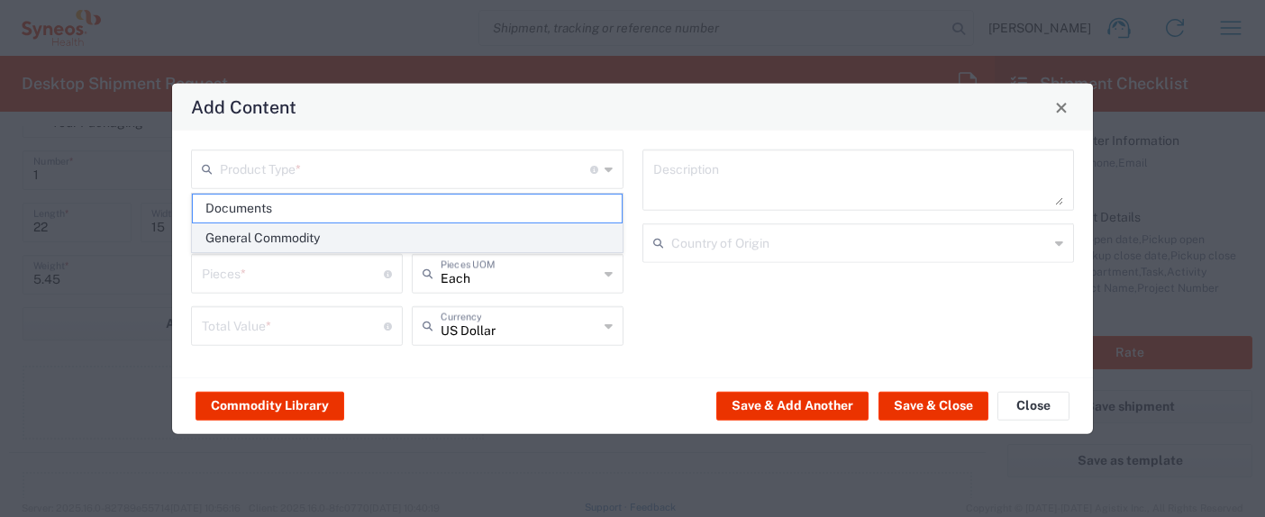
click at [294, 239] on span "General Commodity" at bounding box center [407, 238] width 429 height 28
type input "General Commodity"
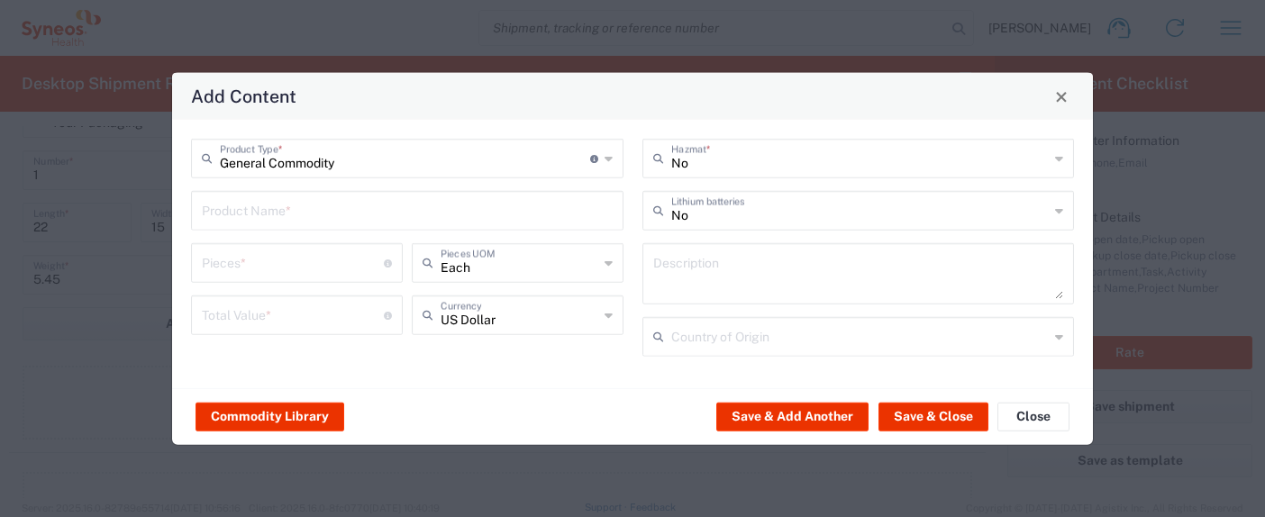
click at [330, 214] on input "text" at bounding box center [407, 210] width 411 height 32
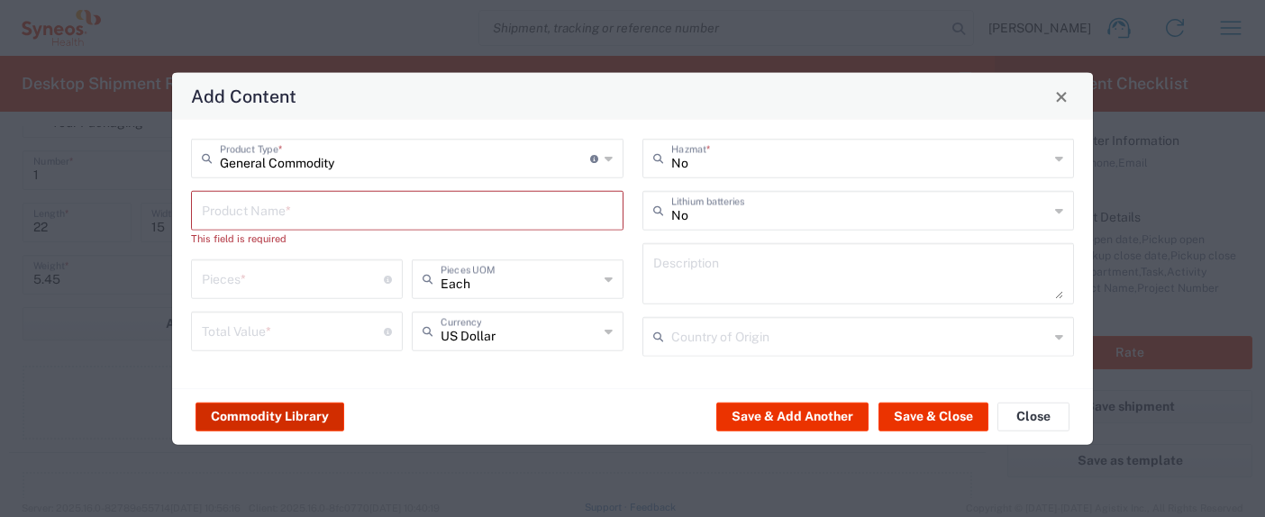
click at [297, 411] on button "Commodity Library" at bounding box center [269, 416] width 149 height 29
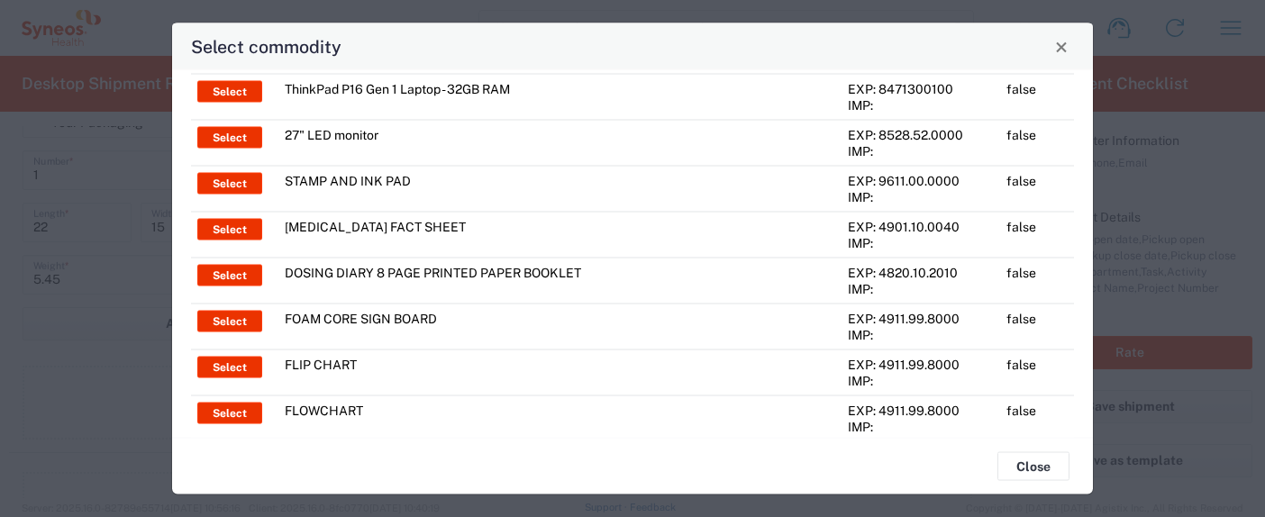
scroll to position [0, 0]
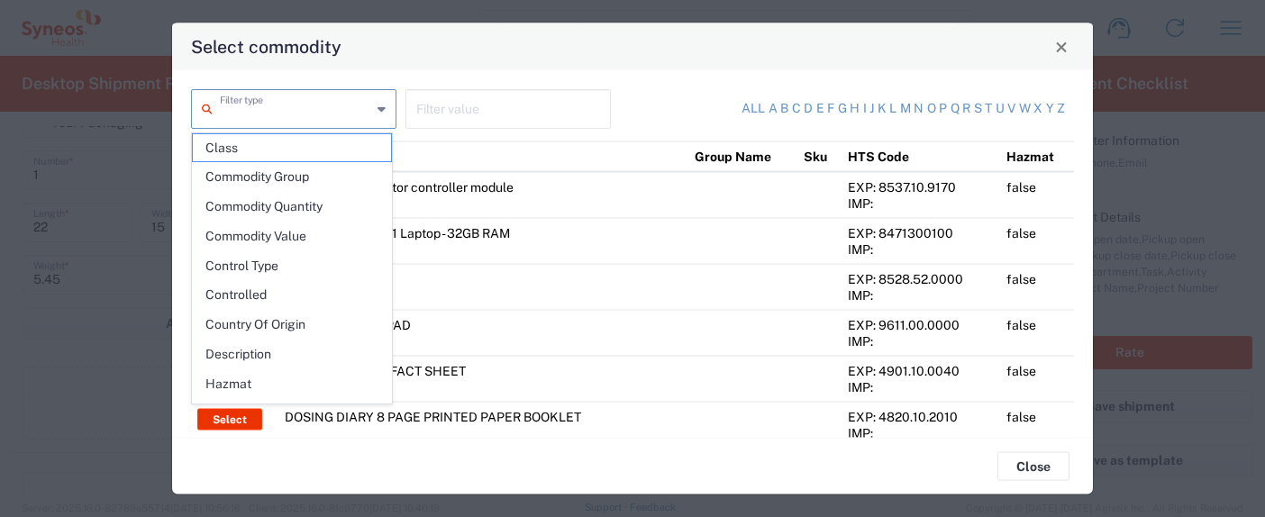
click at [318, 111] on input "text" at bounding box center [295, 108] width 151 height 32
click at [643, 95] on div "All a b c d e f g h i j k l m n o p q r s t u v w x y z" at bounding box center [843, 109] width 441 height 40
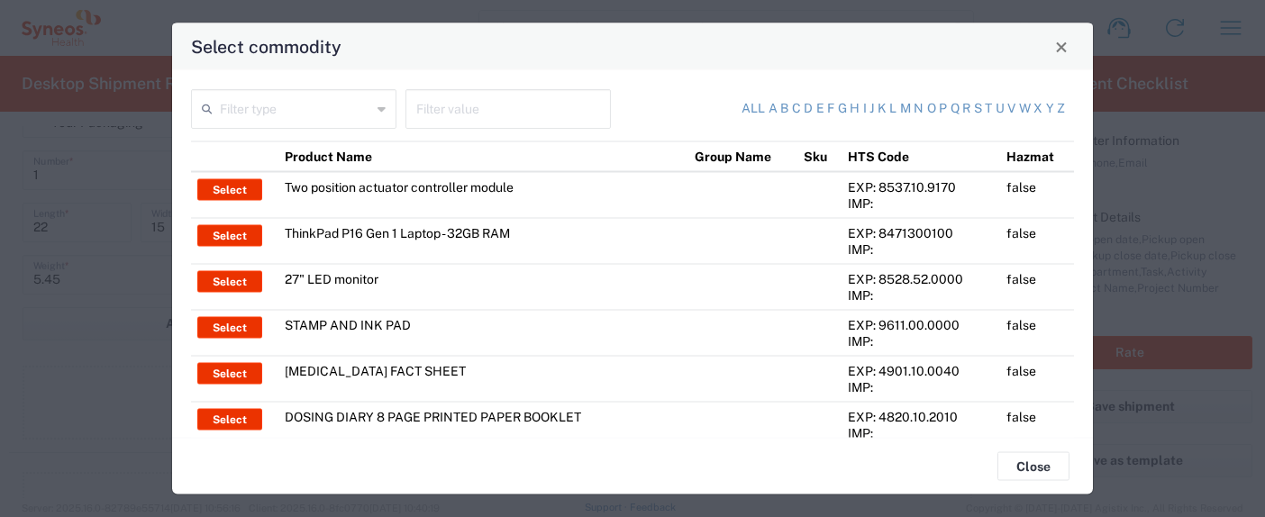
click at [317, 128] on div "Filter type" at bounding box center [293, 109] width 205 height 40
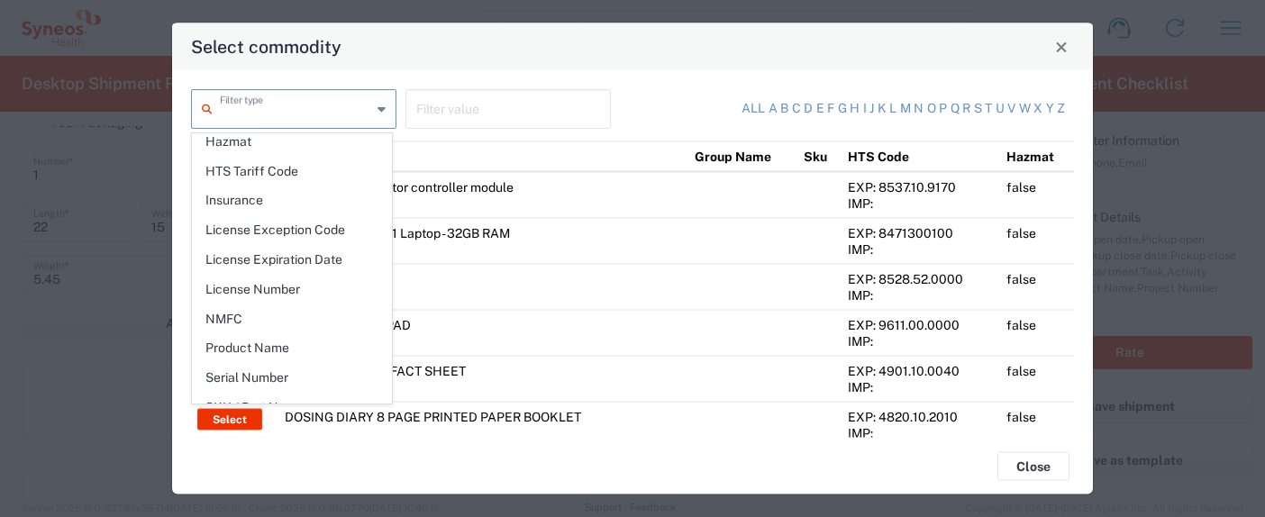
scroll to position [244, 0]
click at [284, 343] on span "Product Name" at bounding box center [292, 346] width 198 height 28
type input "Product Name"
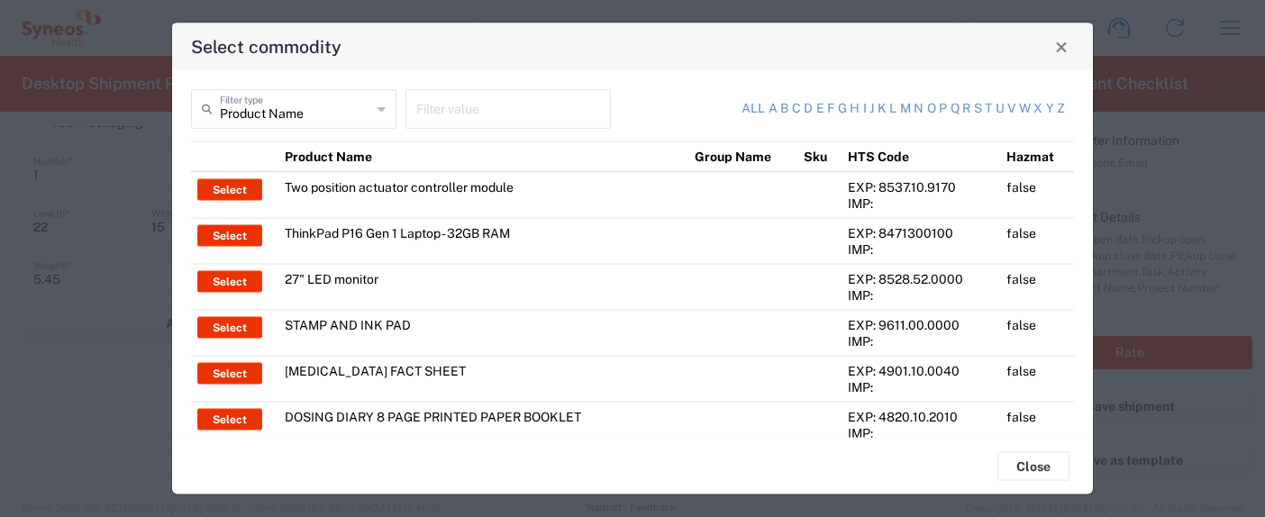
click at [544, 106] on input "text" at bounding box center [508, 108] width 184 height 32
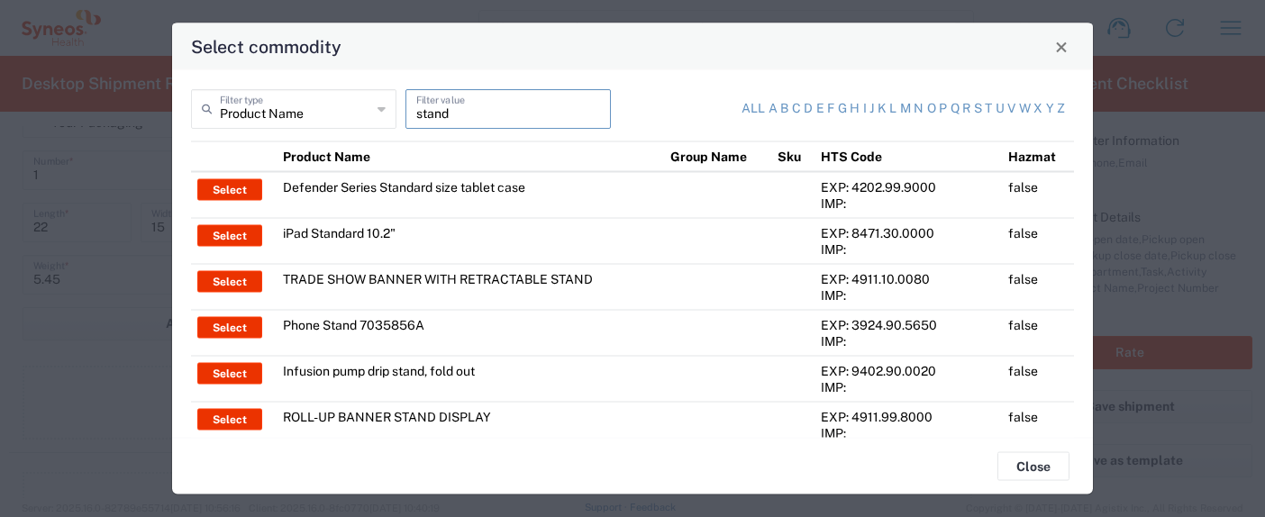
click at [544, 106] on input "stand" at bounding box center [508, 108] width 184 height 32
type input "laptop stand"
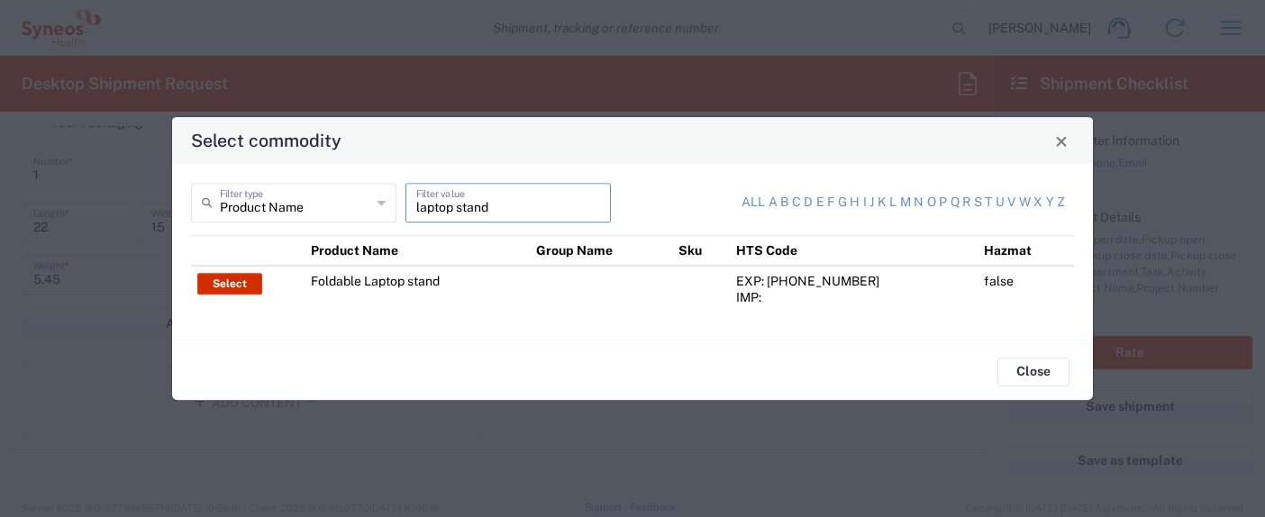
click at [237, 280] on button "Select" at bounding box center [229, 284] width 65 height 22
type input "Foldable Laptop stand"
type textarea "Folding Laptop Stand"
type input "[GEOGRAPHIC_DATA]"
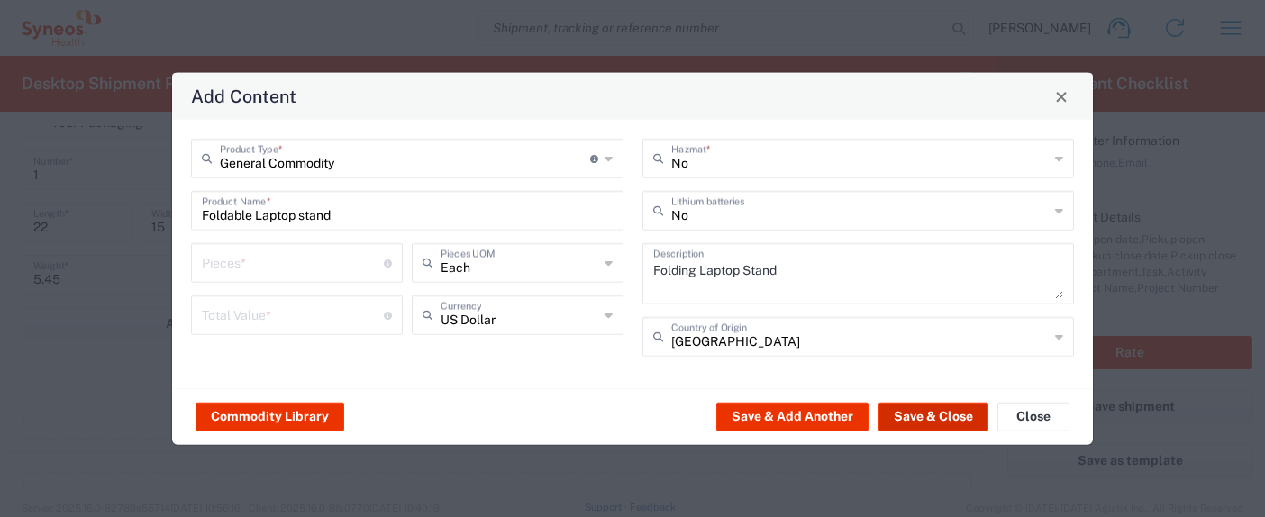
click at [944, 414] on button "Save & Close" at bounding box center [933, 416] width 110 height 29
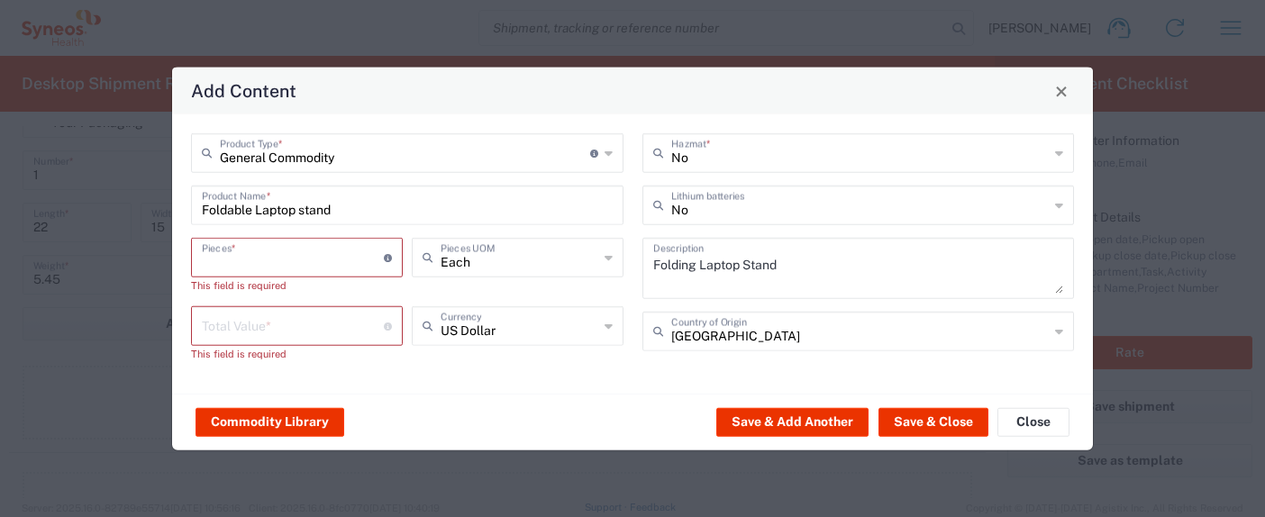
click at [296, 261] on input "number" at bounding box center [293, 257] width 182 height 32
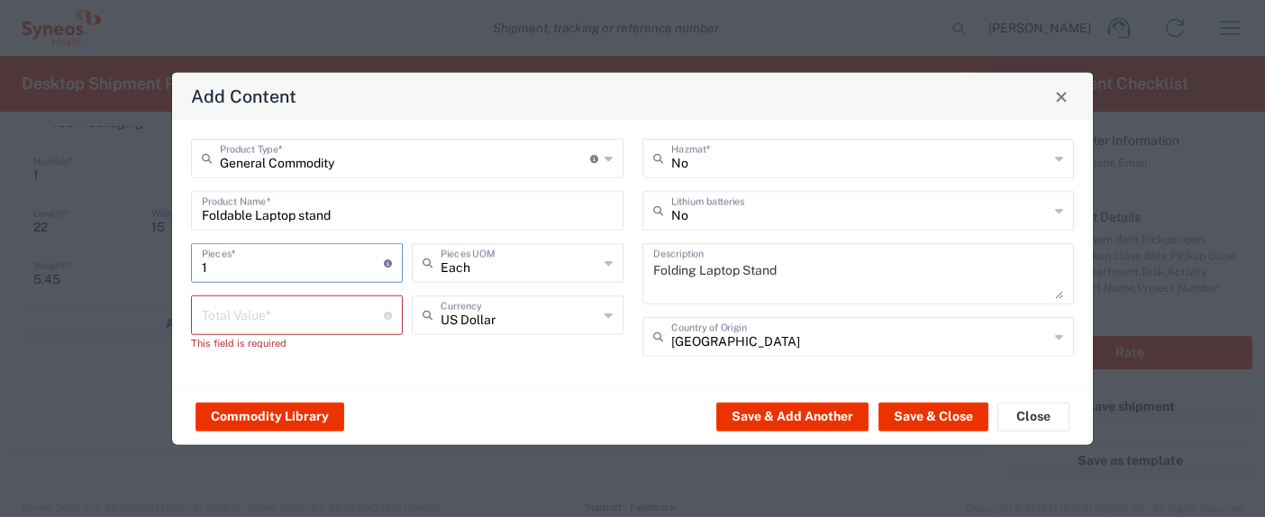
type input "1"
click at [305, 320] on input "number" at bounding box center [293, 314] width 182 height 32
type input "22"
click at [486, 368] on div "General Commodity Product Type * Document: Paper document generated internally …" at bounding box center [407, 254] width 451 height 231
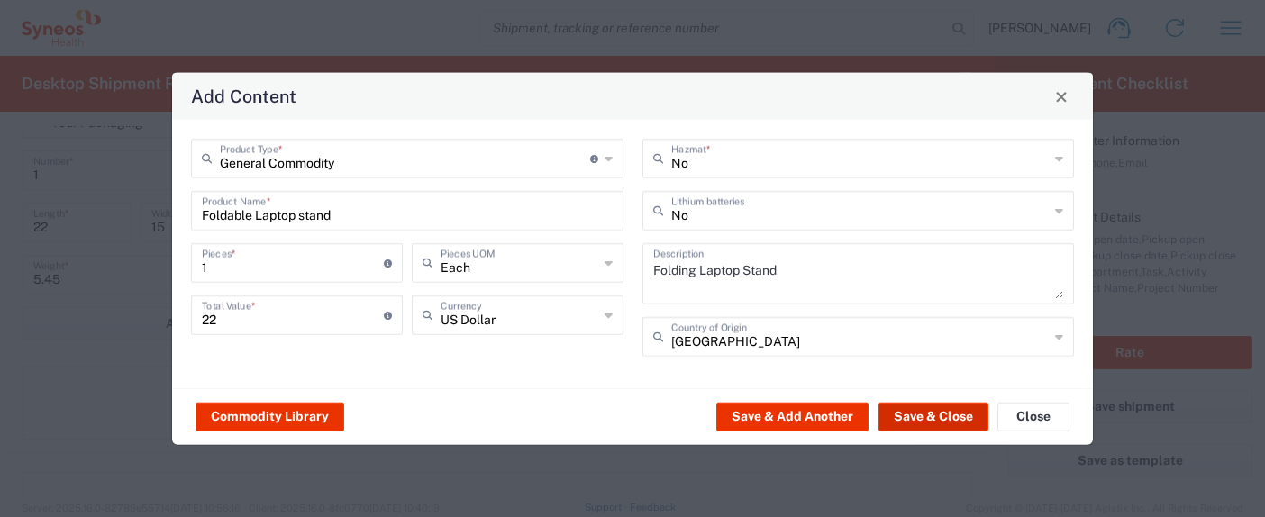
click at [946, 423] on button "Save & Close" at bounding box center [933, 416] width 110 height 29
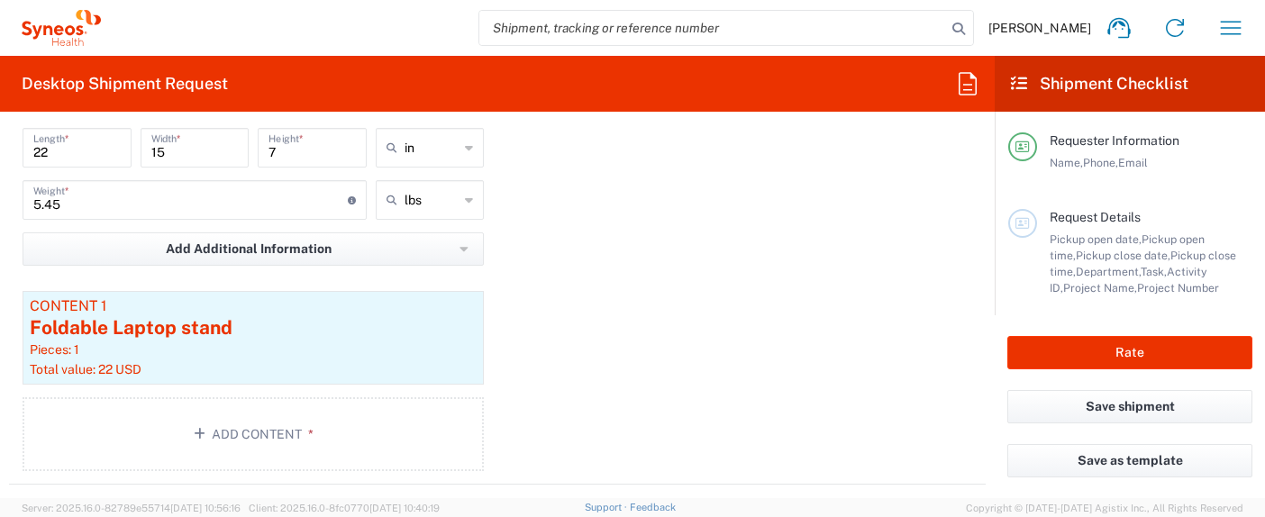
scroll to position [1750, 0]
click at [1111, 462] on button "Save as template" at bounding box center [1129, 460] width 245 height 33
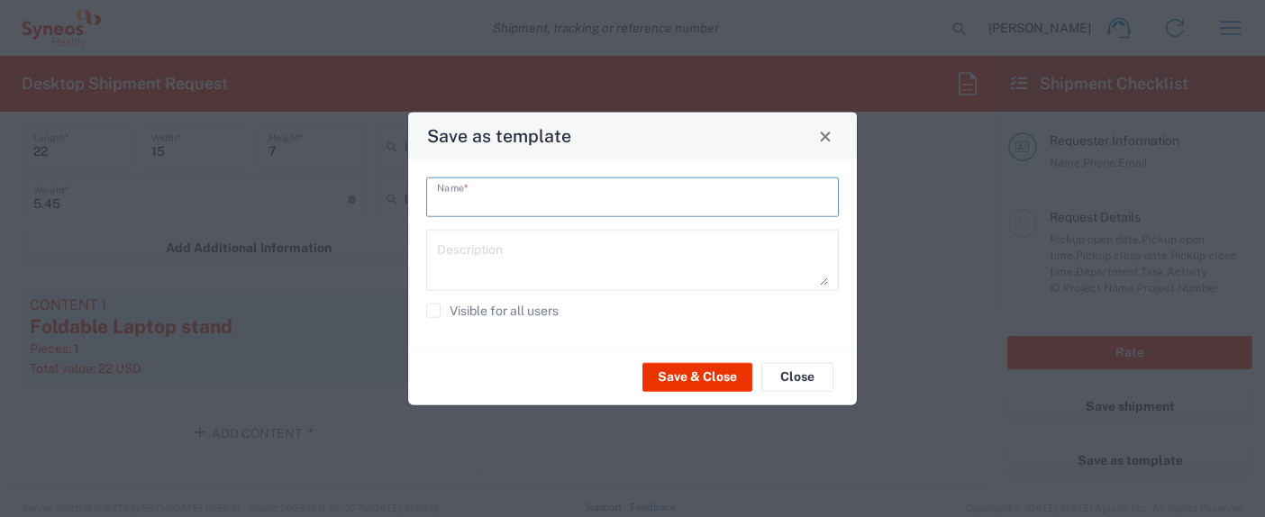
click at [540, 194] on input "text" at bounding box center [632, 196] width 391 height 32
type input "f"
type input "From HQ to"
click at [596, 206] on input "From HQ to" at bounding box center [632, 196] width 391 height 32
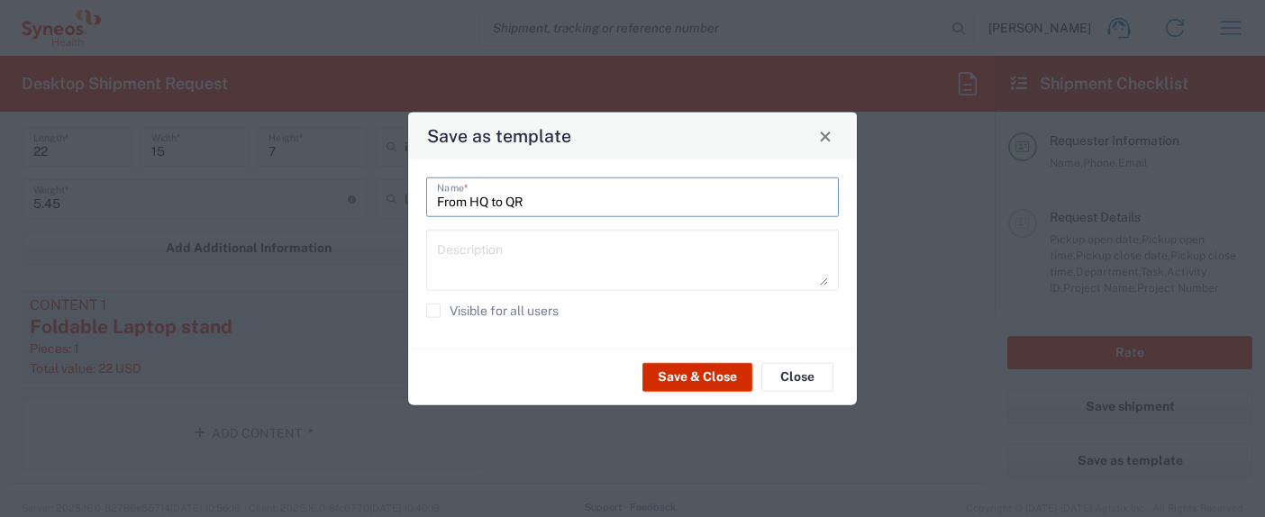
type input "From HQ to QR"
click at [688, 380] on button "Save & Close" at bounding box center [697, 376] width 110 height 29
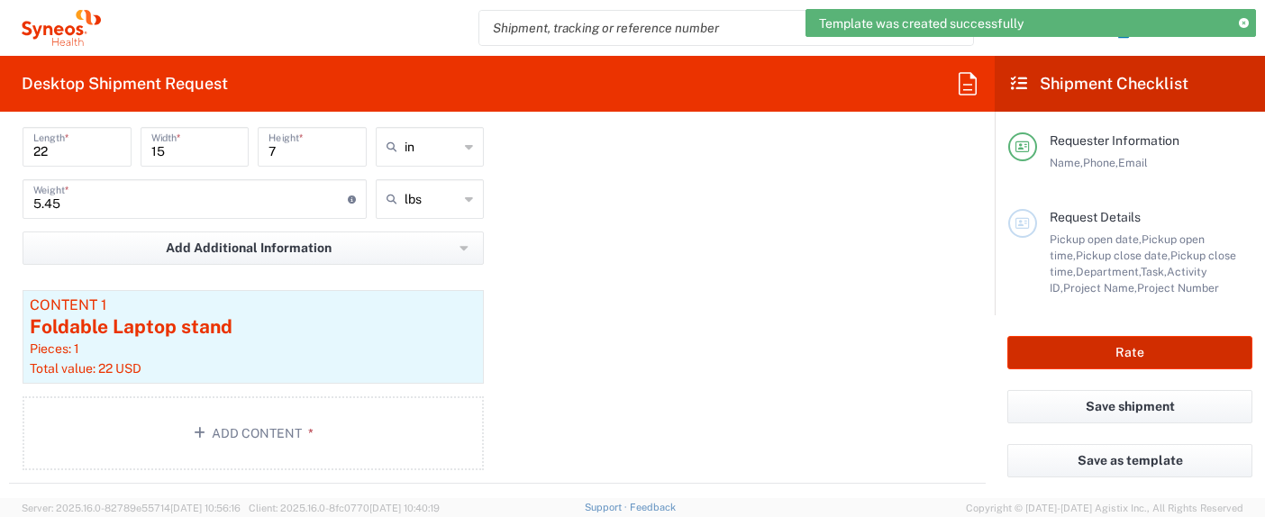
click at [1067, 350] on button "Rate" at bounding box center [1129, 352] width 245 height 33
type input "3110 DEPARTMENTAL EXPENSE"
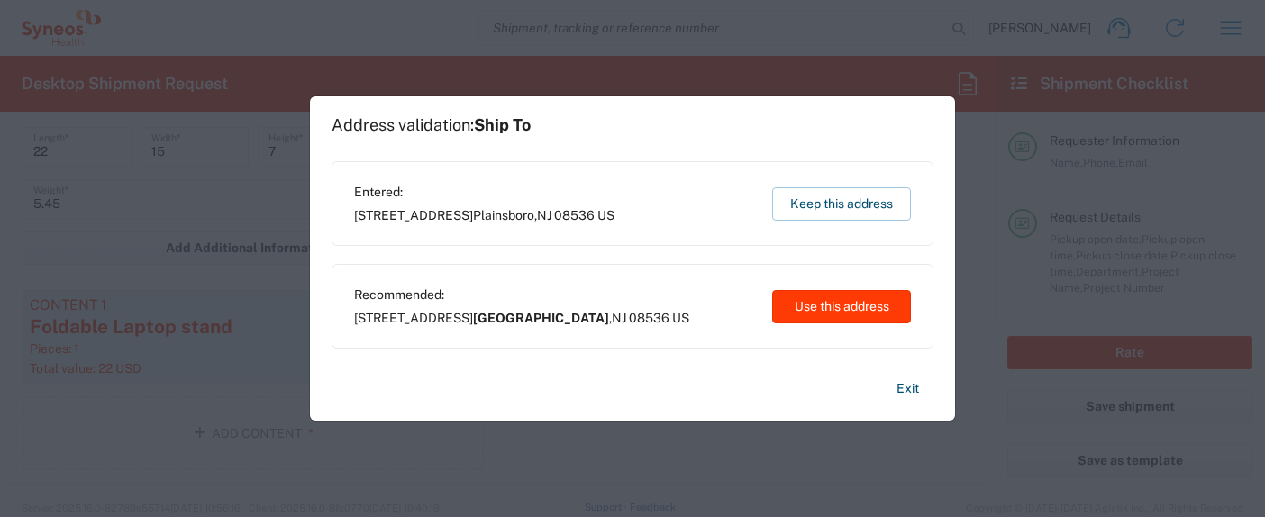
click at [823, 307] on button "Use this address" at bounding box center [841, 306] width 139 height 33
type input "[GEOGRAPHIC_DATA]"
type input "[US_STATE]"
type input "[GEOGRAPHIC_DATA]"
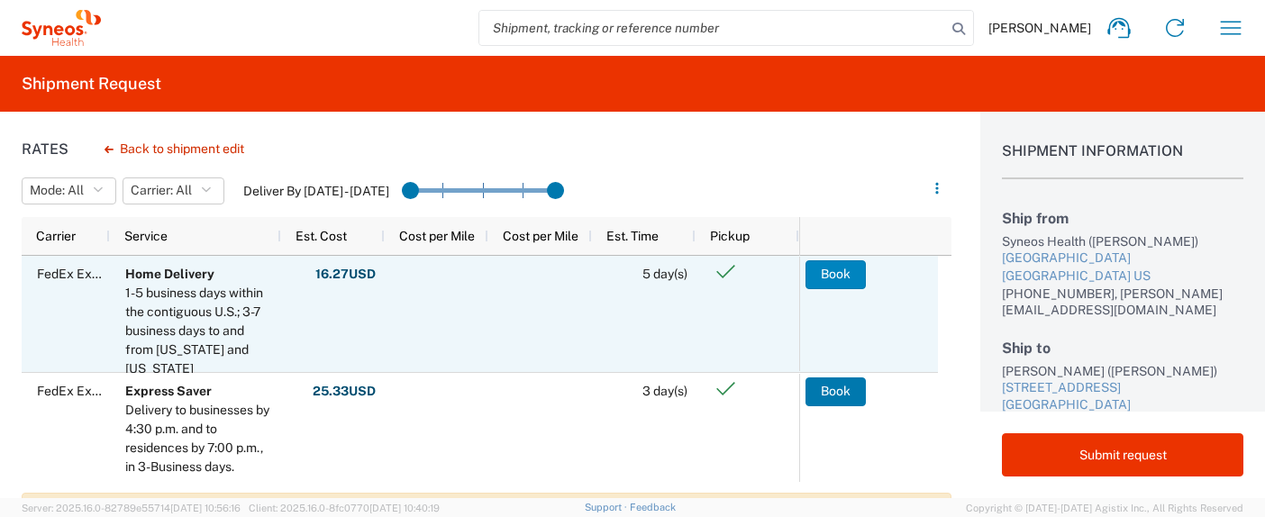
click at [839, 270] on button "Book" at bounding box center [835, 274] width 60 height 29
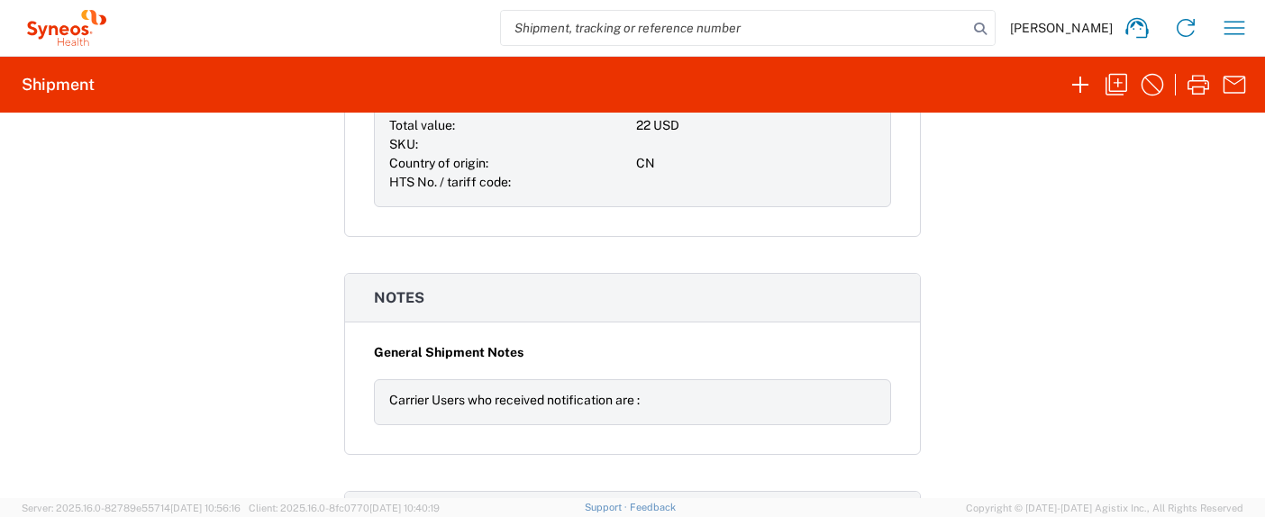
scroll to position [1791, 0]
